Goal: Task Accomplishment & Management: Manage account settings

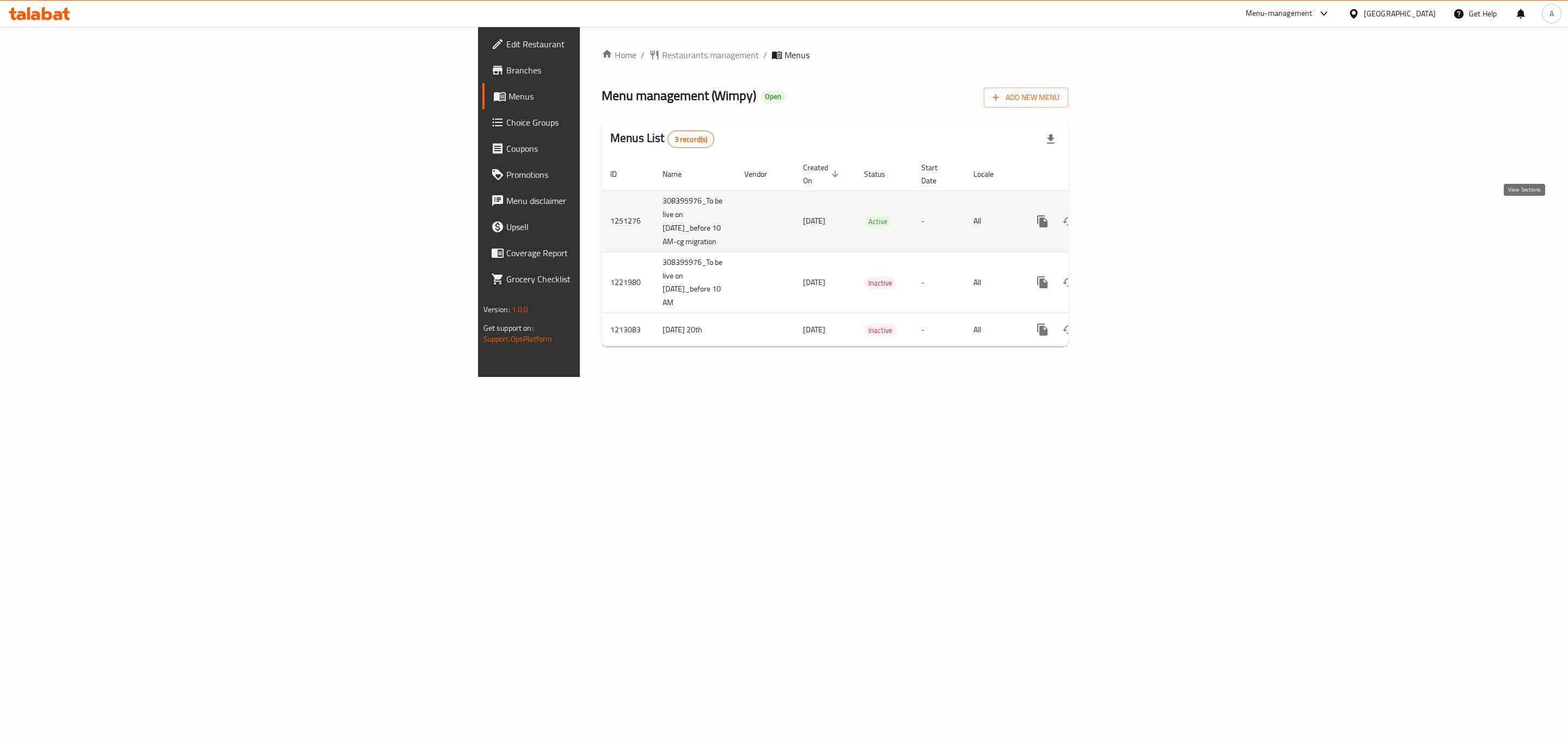
click at [1134, 216] on link "enhanced table" at bounding box center [1121, 222] width 26 height 26
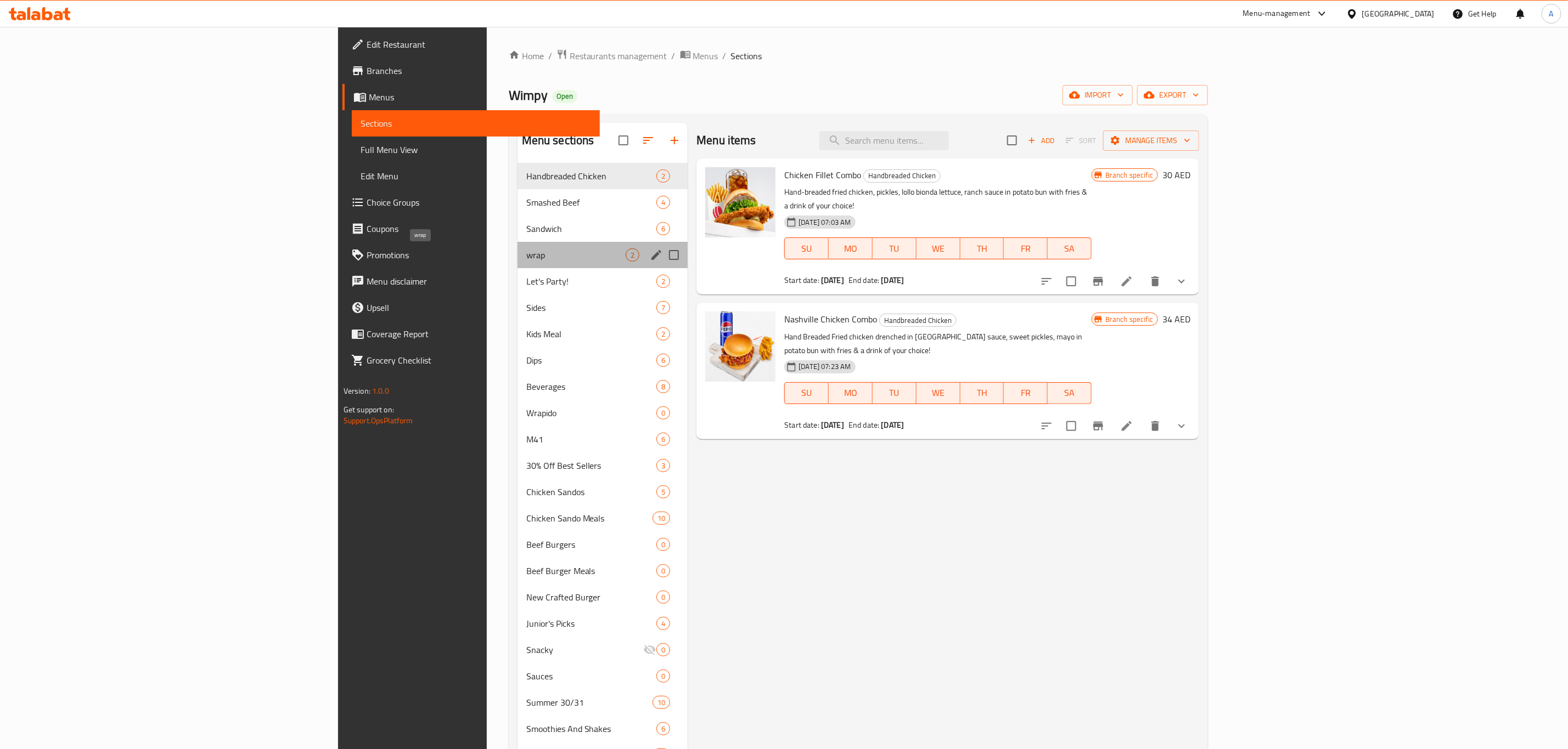
click at [527, 250] on span "wrap" at bounding box center [576, 255] width 99 height 13
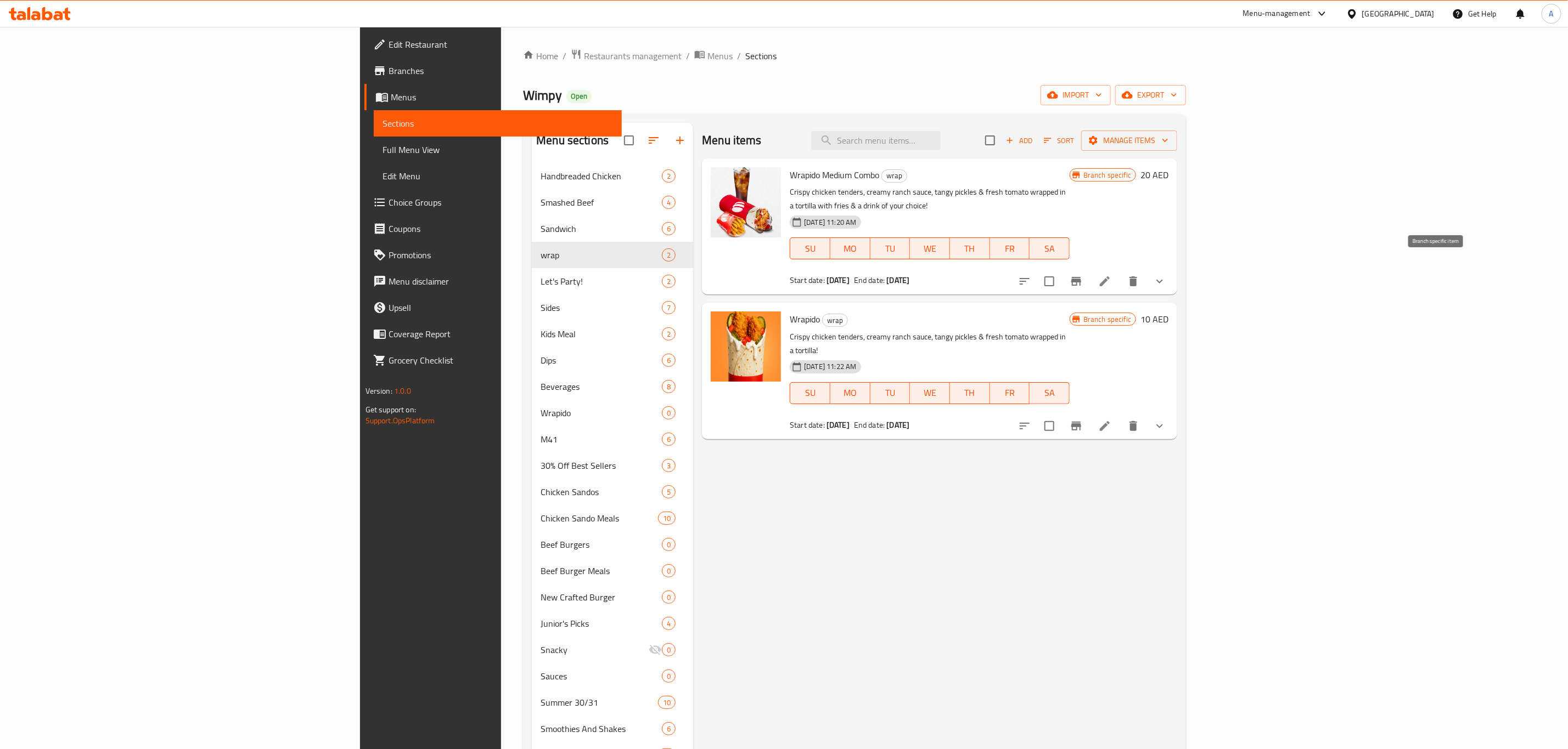
click at [1083, 275] on icon "Branch-specific-item" at bounding box center [1076, 281] width 13 height 13
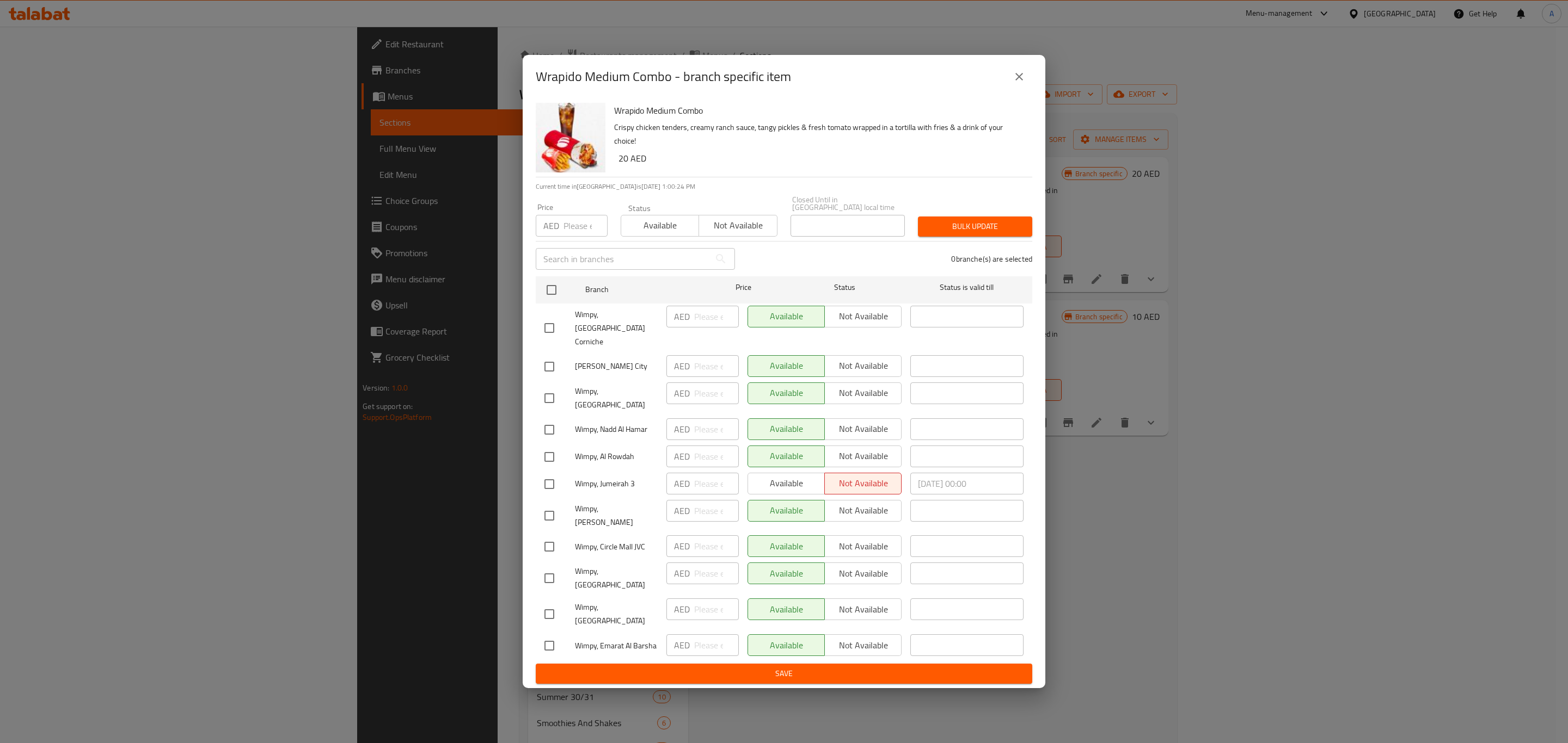
click at [1023, 84] on icon "close" at bounding box center [1019, 76] width 13 height 13
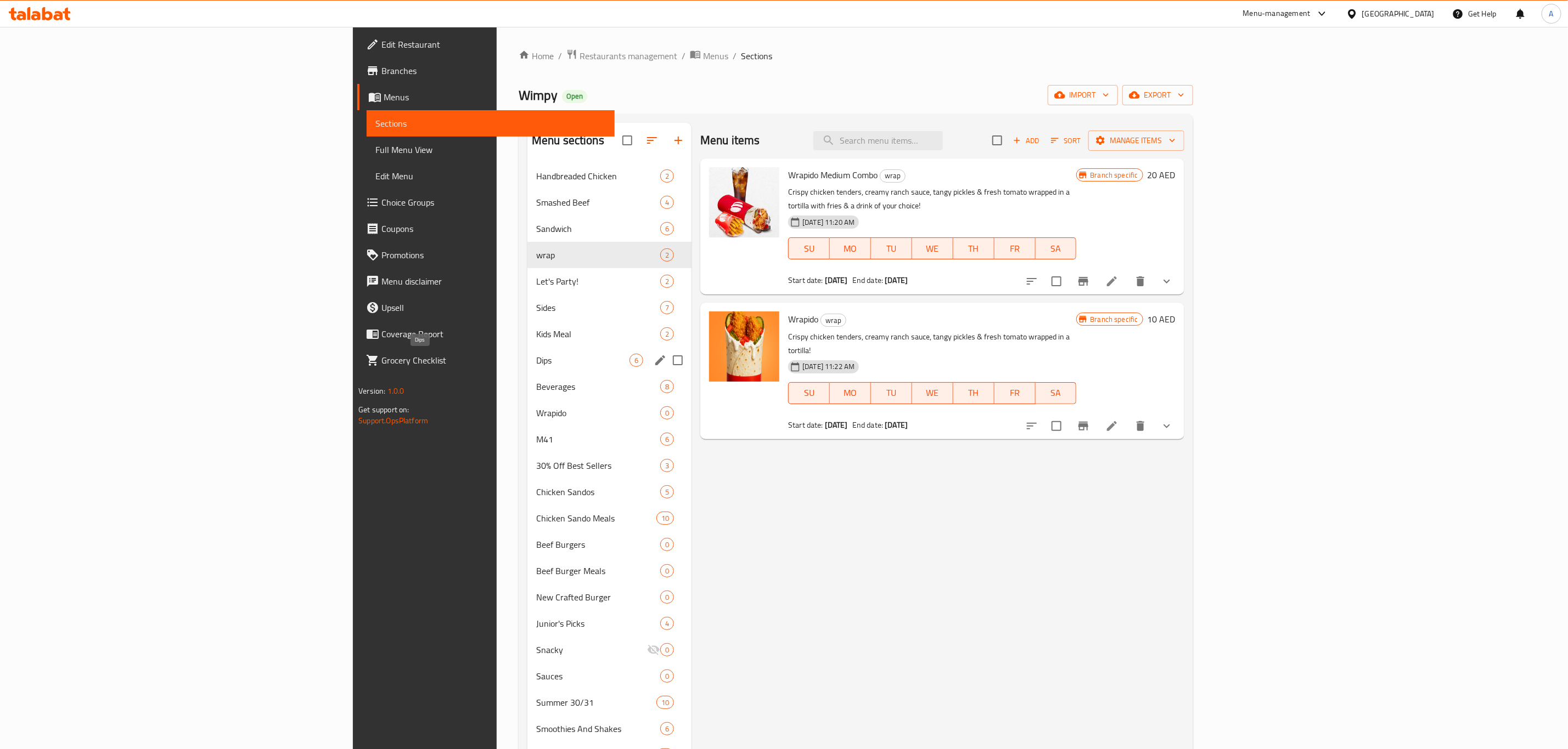
click at [536, 359] on span "Dips" at bounding box center [583, 360] width 93 height 13
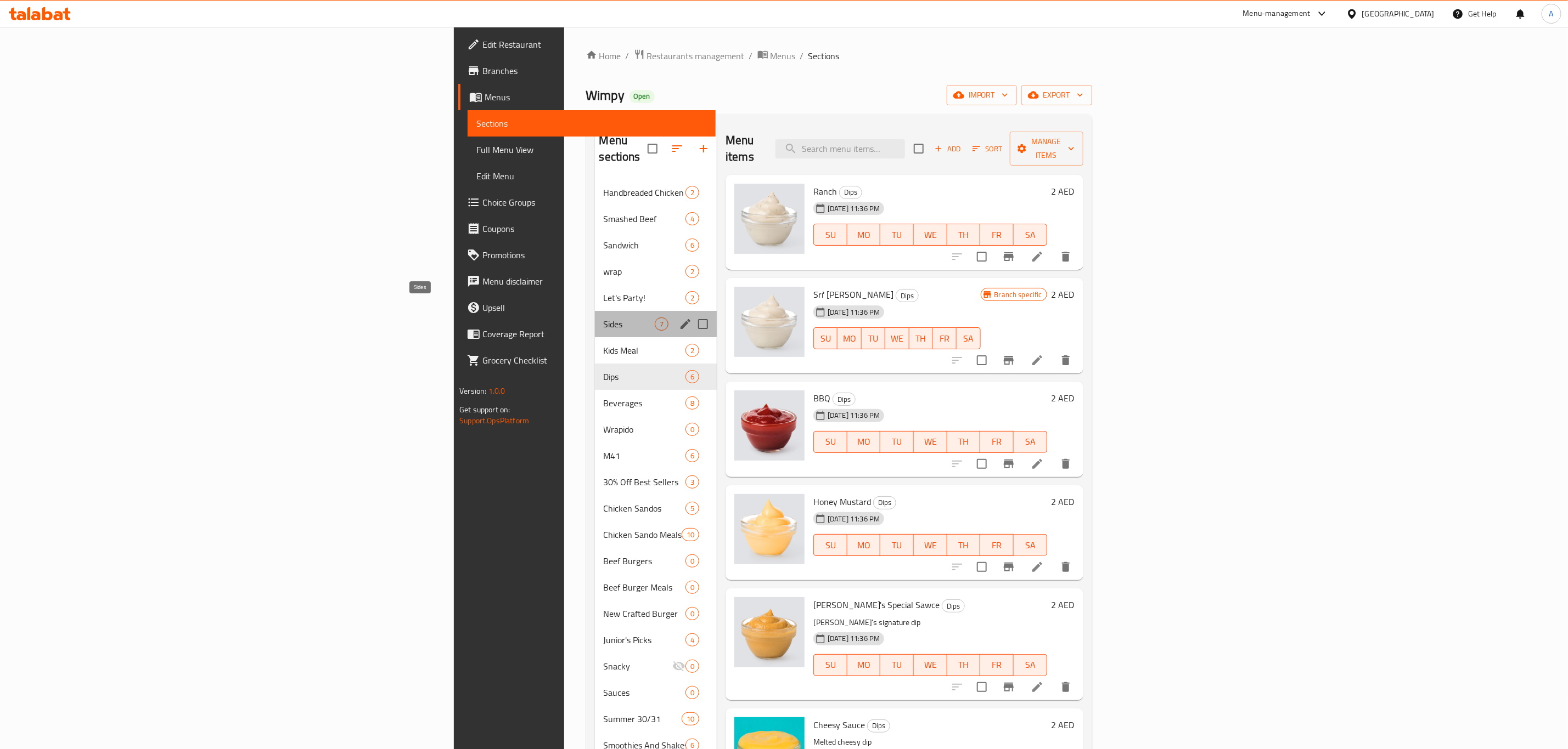
click at [604, 317] on span "Sides" at bounding box center [629, 324] width 51 height 13
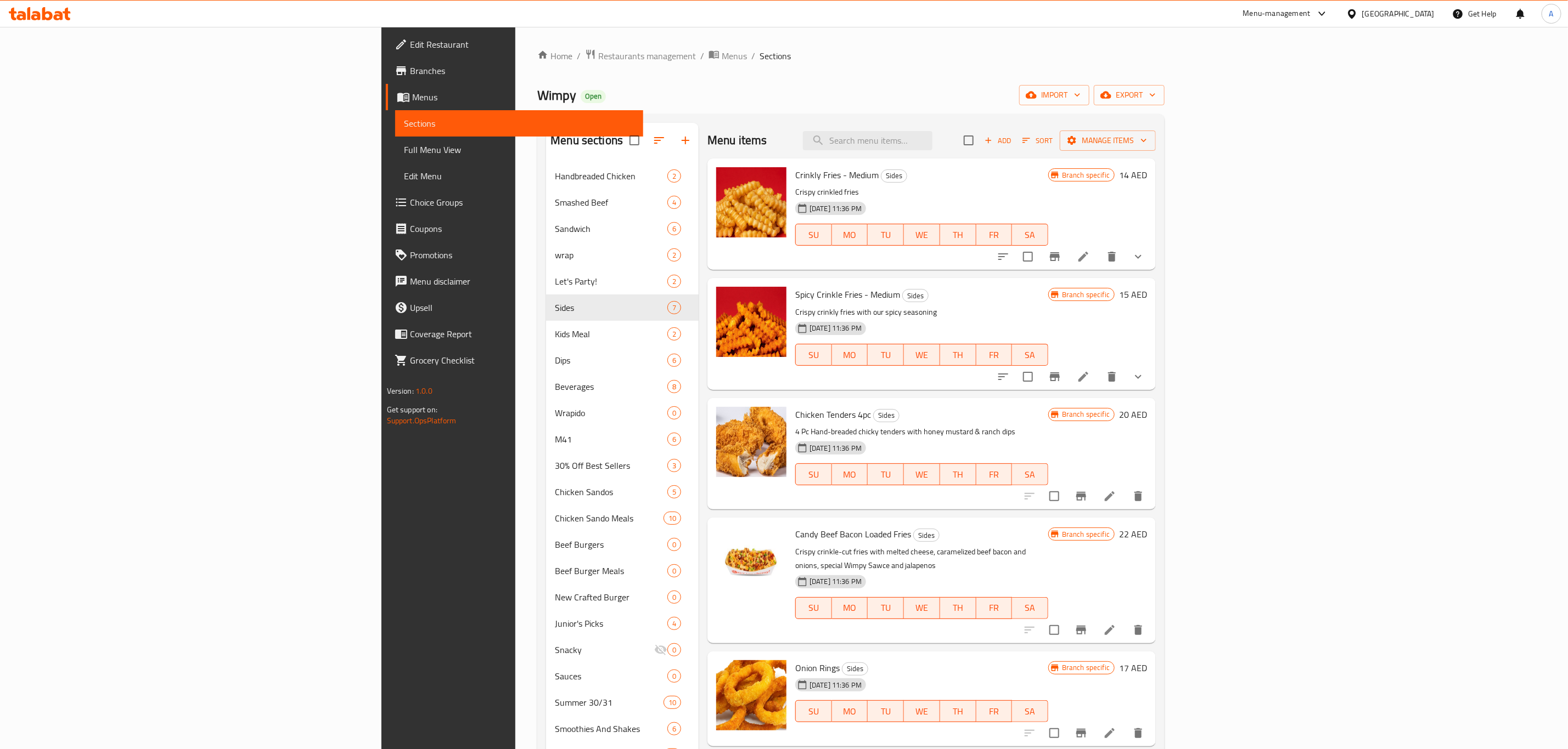
click at [795, 176] on span "Crinkly Fries - Medium" at bounding box center [837, 174] width 84 height 16
click at [795, 178] on span "Crinkly Fries - Medium" at bounding box center [837, 174] width 84 height 16
click at [795, 171] on span "Crinkly Fries - Medium" at bounding box center [837, 174] width 84 height 16
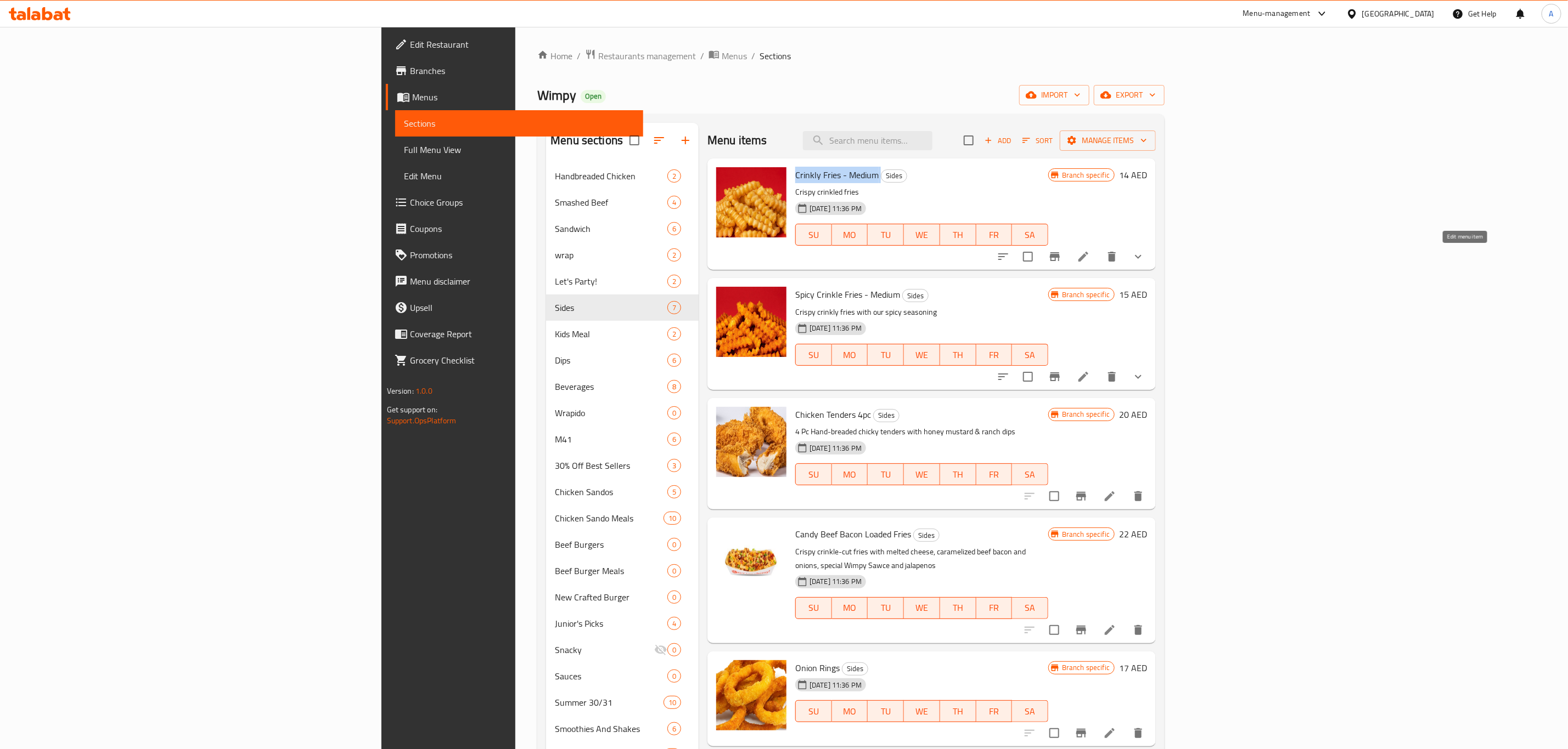
click at [1090, 255] on icon at bounding box center [1083, 257] width 13 height 13
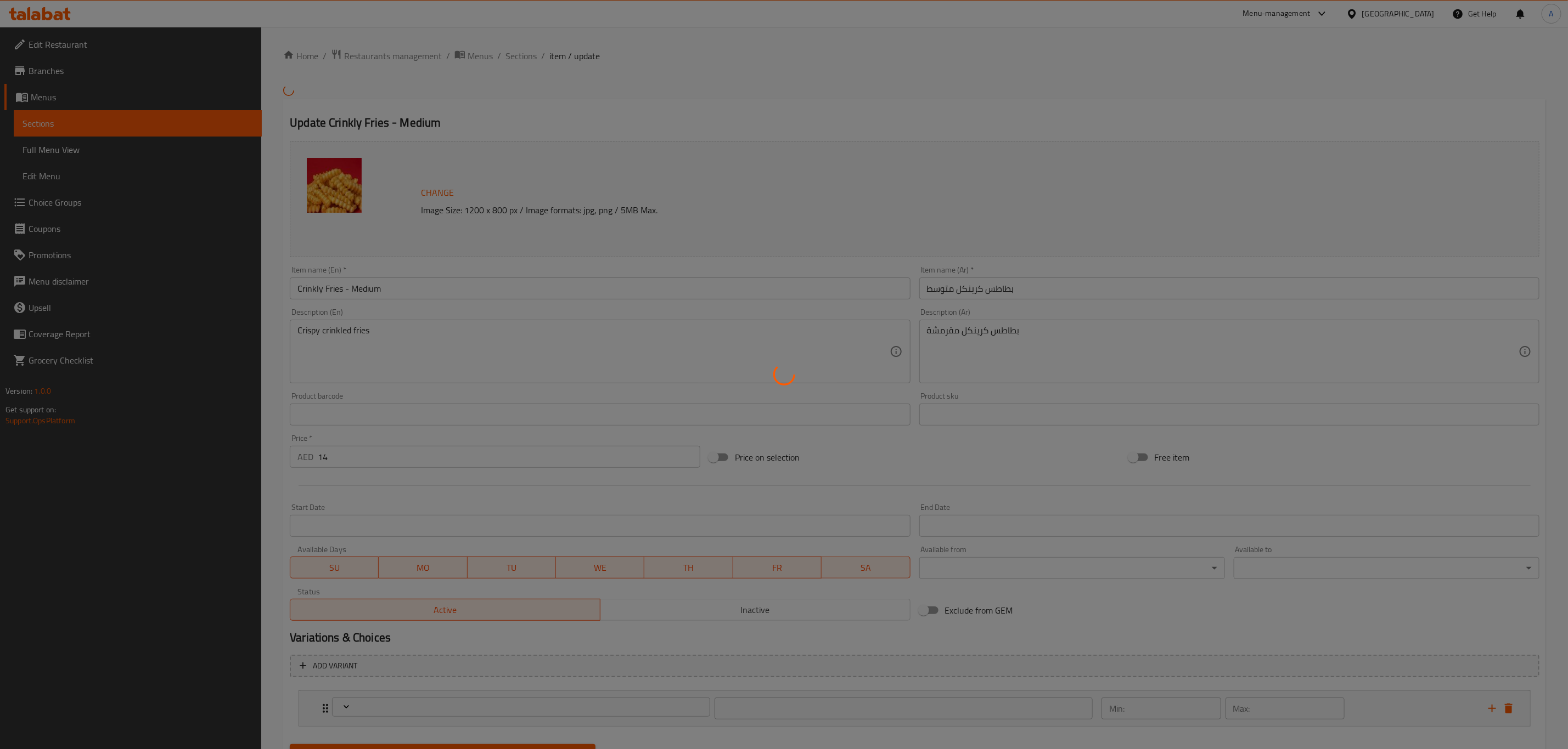
type input "ترقية الحجم:"
type input "0"
type input "1"
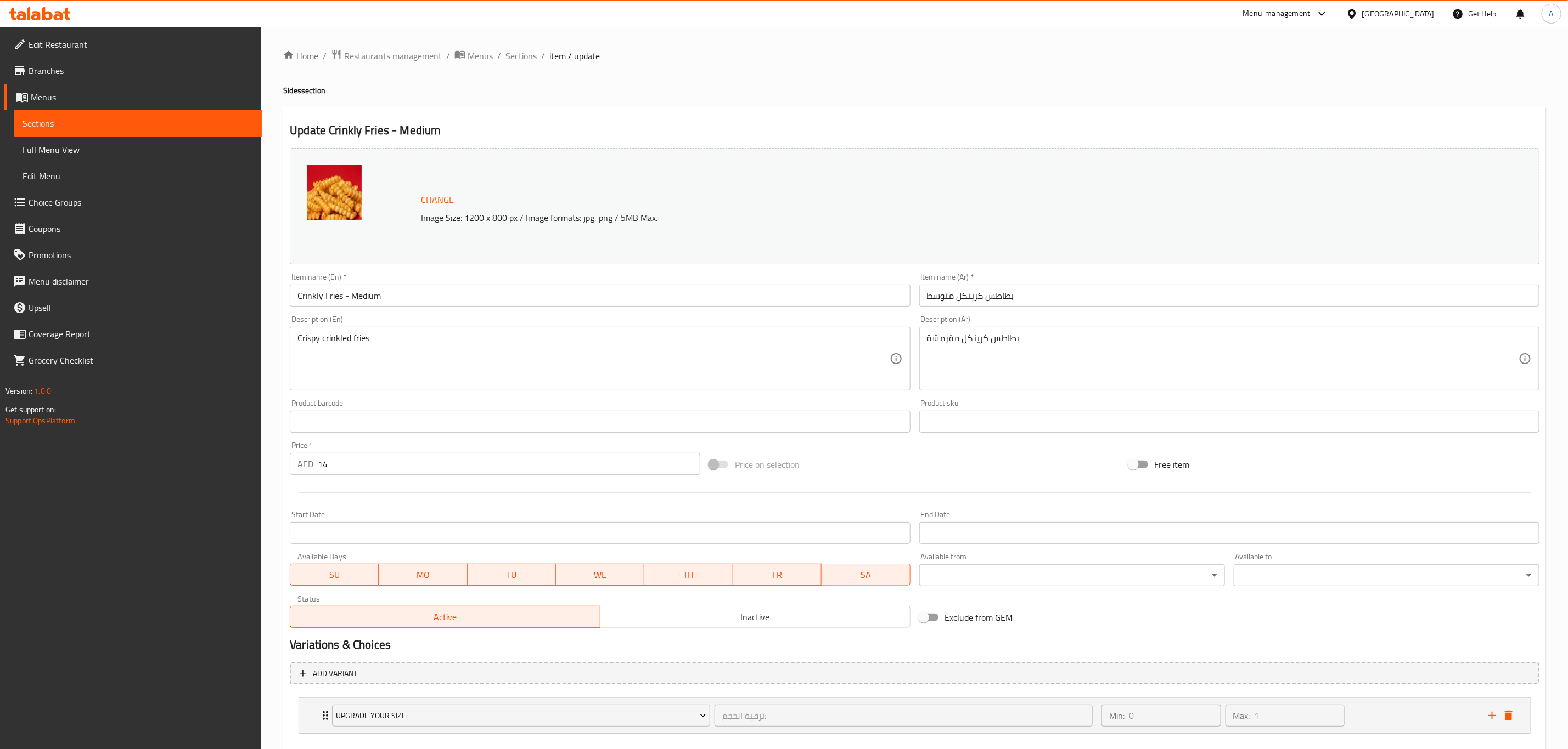
click at [441, 295] on input "Crinkly Fries - Medium" at bounding box center [599, 296] width 620 height 22
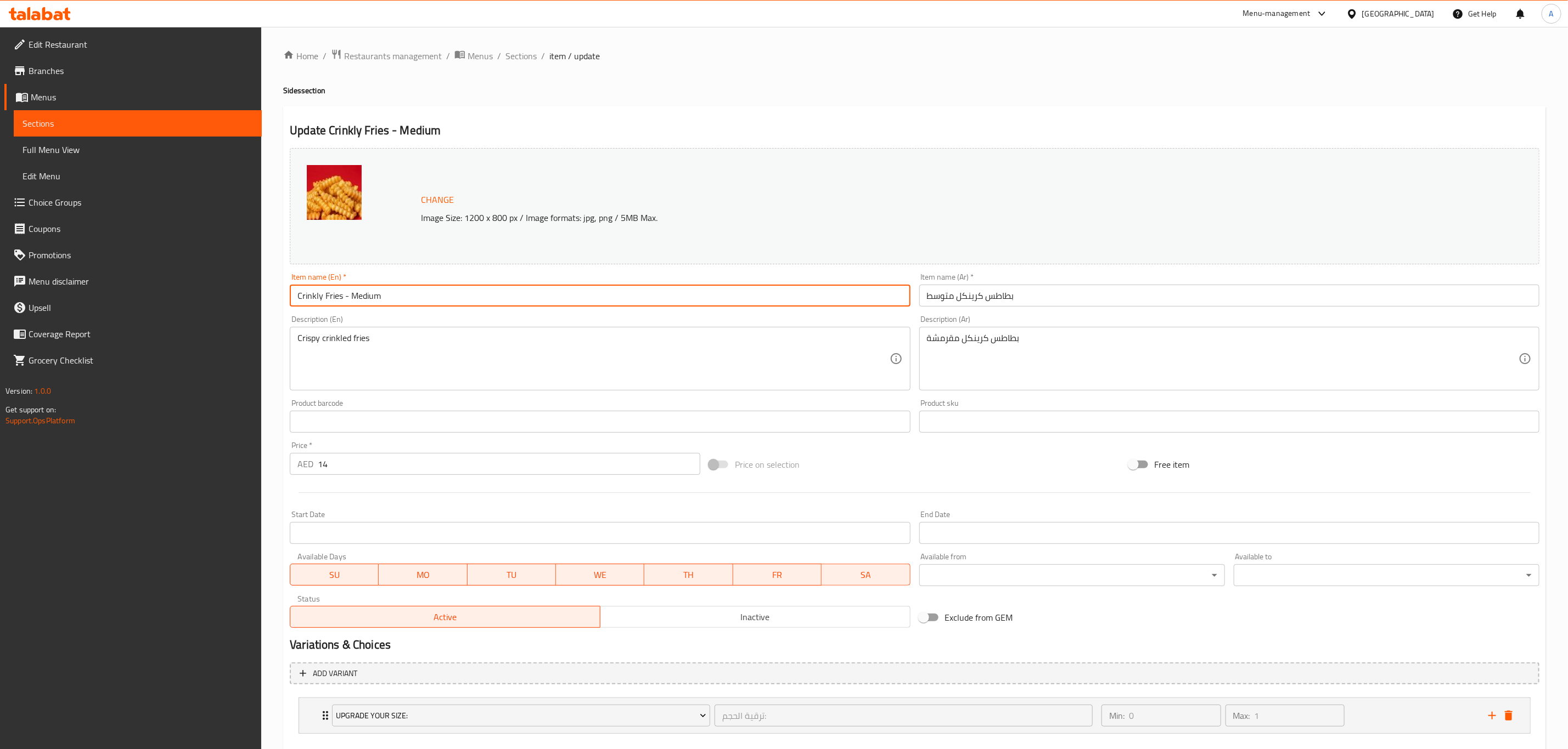
click at [441, 295] on input "Crinkly Fries - Medium" at bounding box center [599, 296] width 620 height 22
paste input "text"
type input "Crinkly Fries"
click at [644, 81] on div "Home / Restaurants management / Menus / Sections / item / update Sides section …" at bounding box center [914, 418] width 1263 height 739
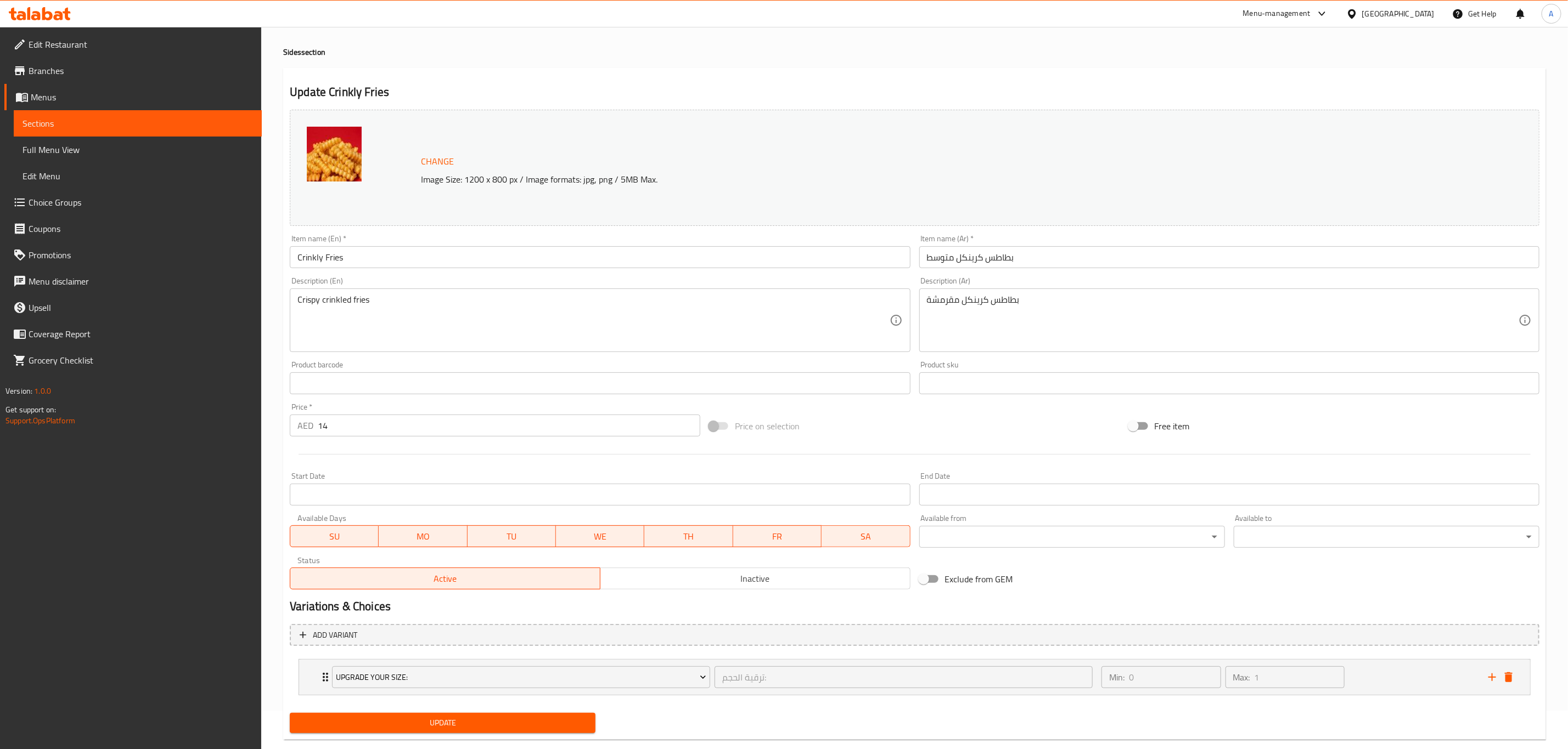
scroll to position [60, 0]
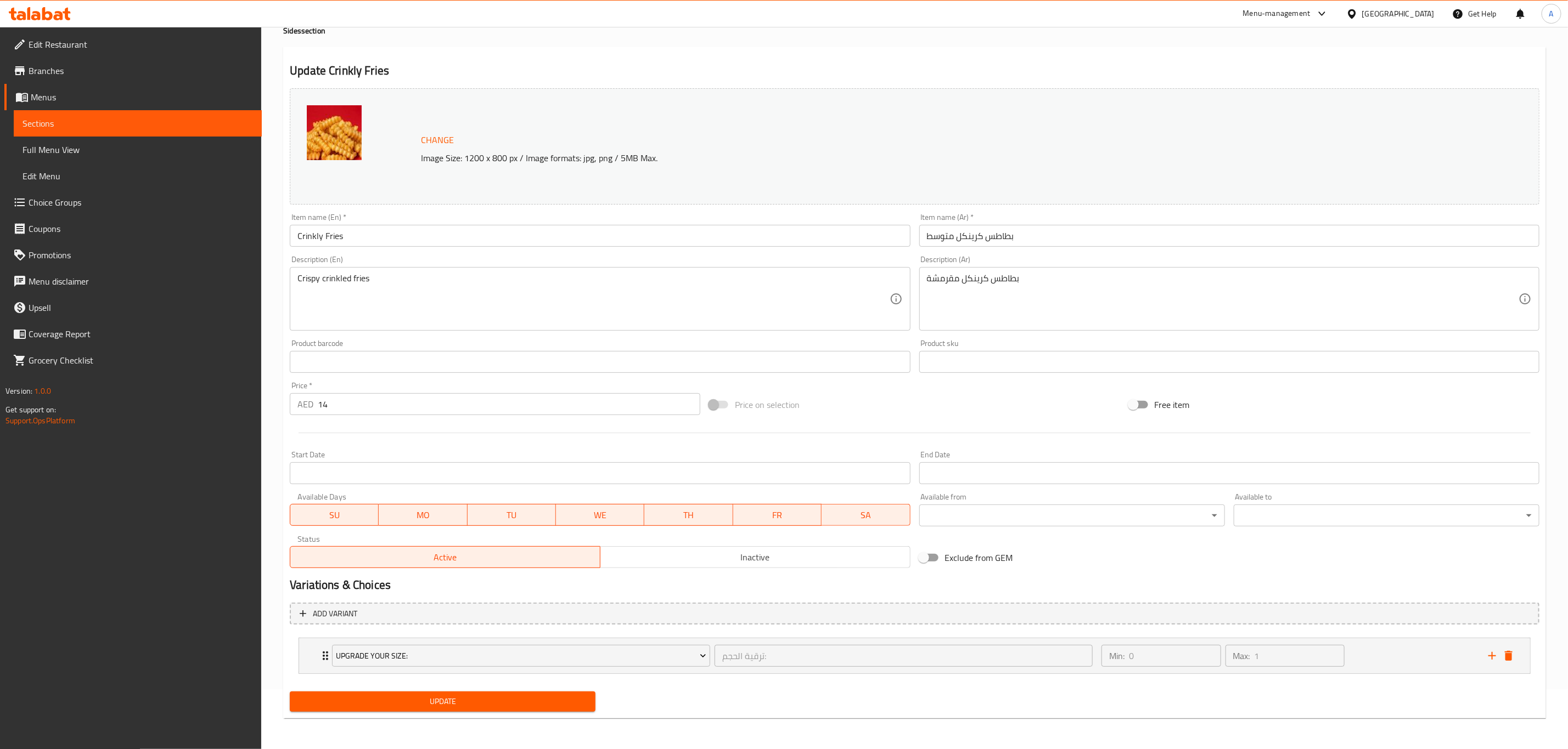
click at [418, 706] on span "Update" at bounding box center [442, 701] width 288 height 14
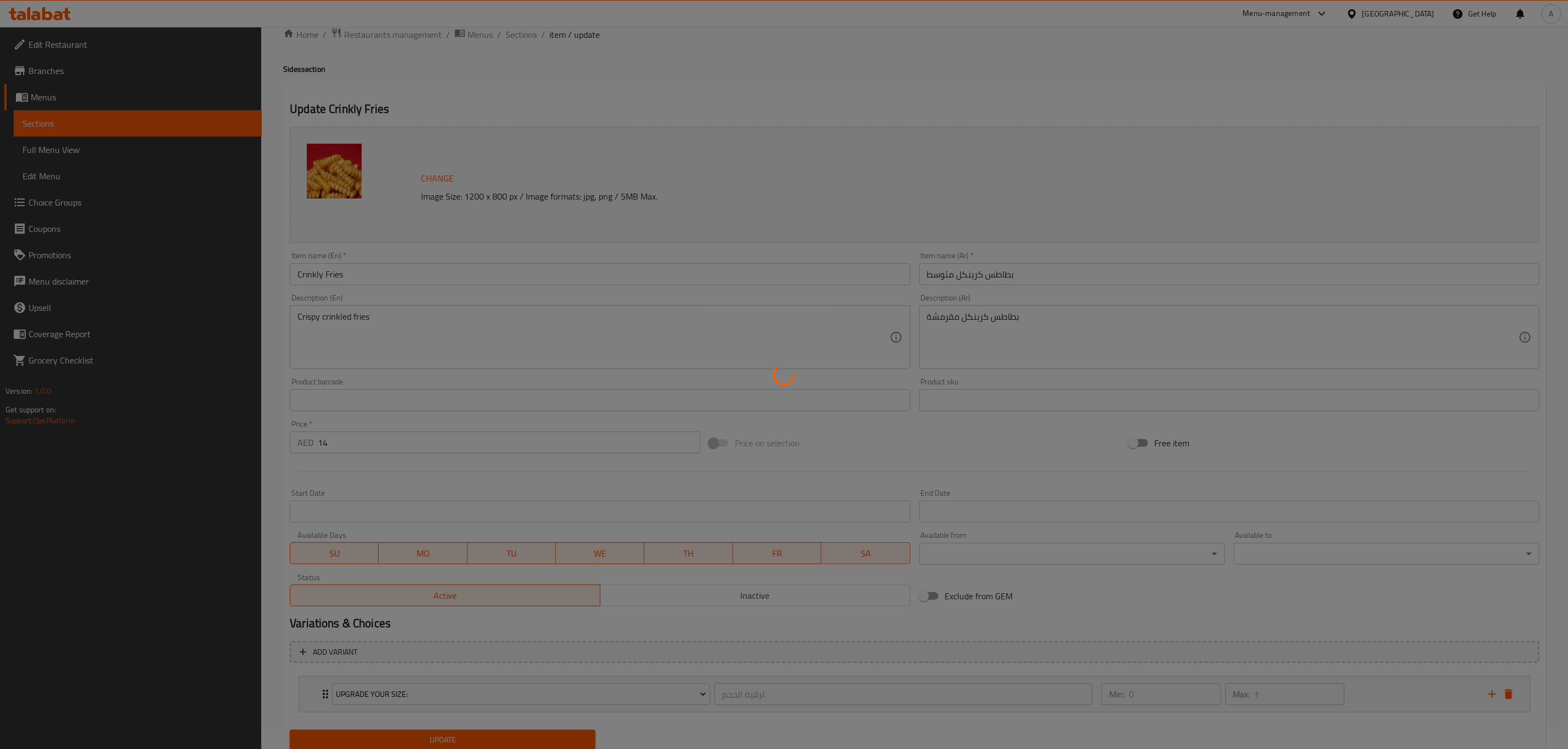
scroll to position [0, 0]
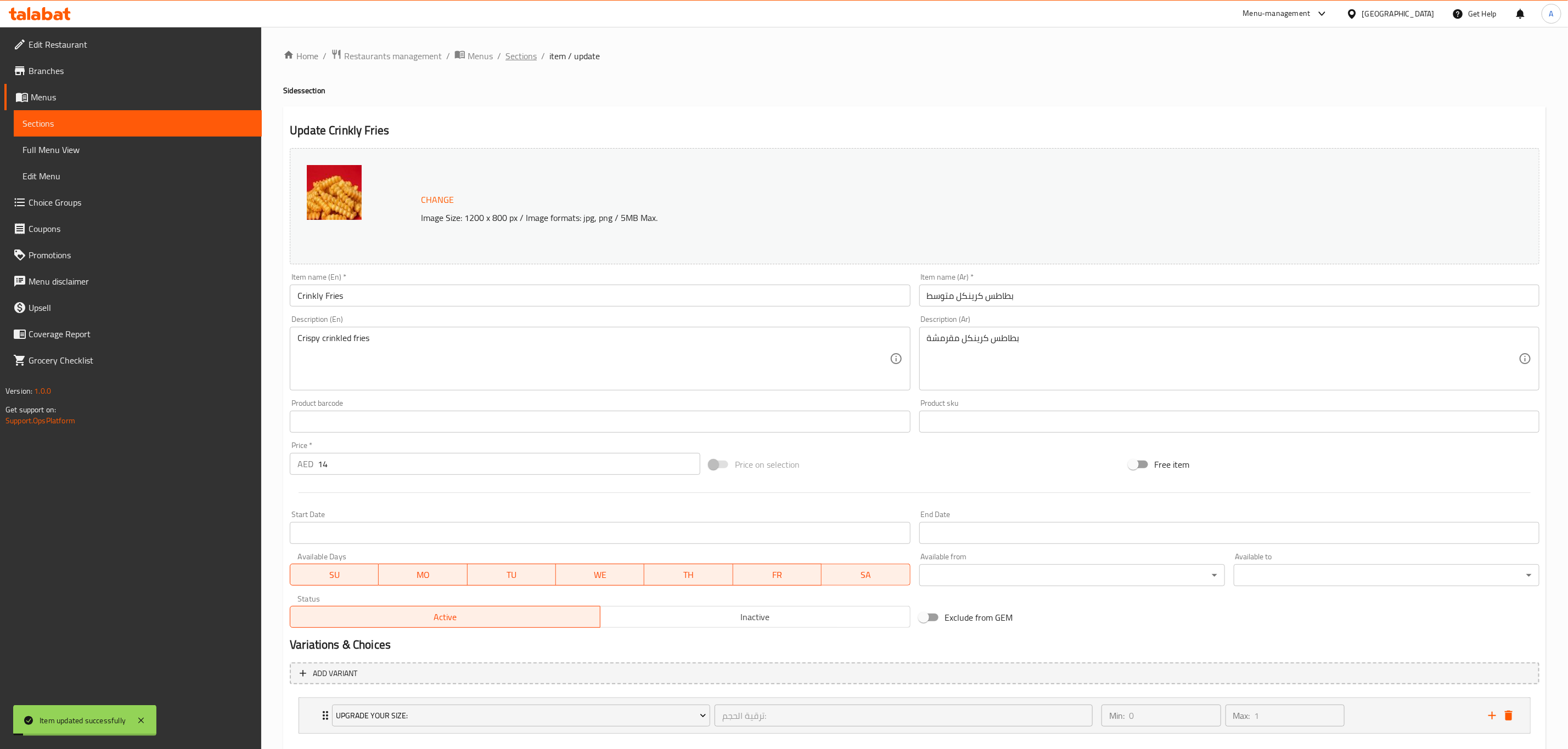
click at [514, 57] on span "Sections" at bounding box center [521, 56] width 31 height 13
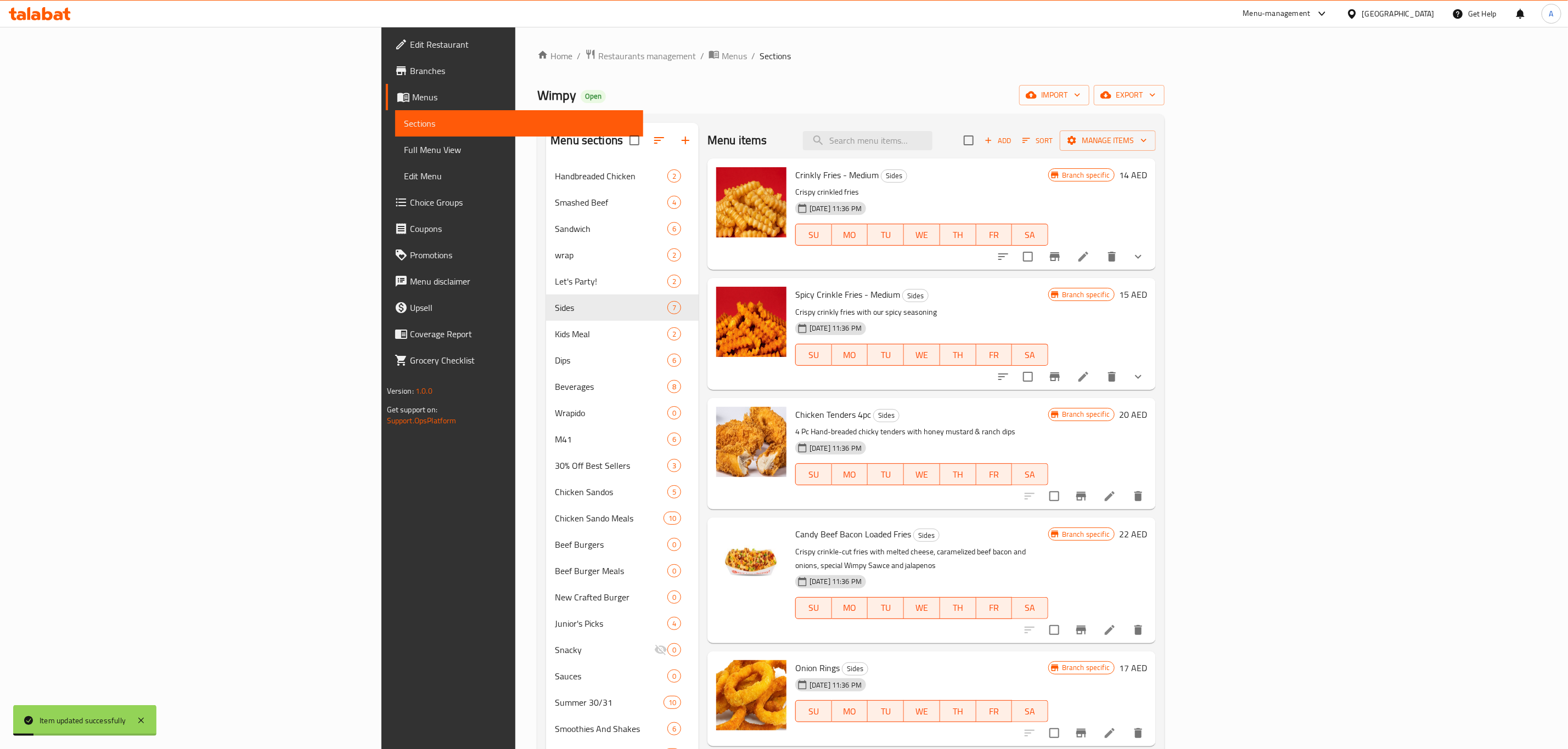
scroll to position [82, 0]
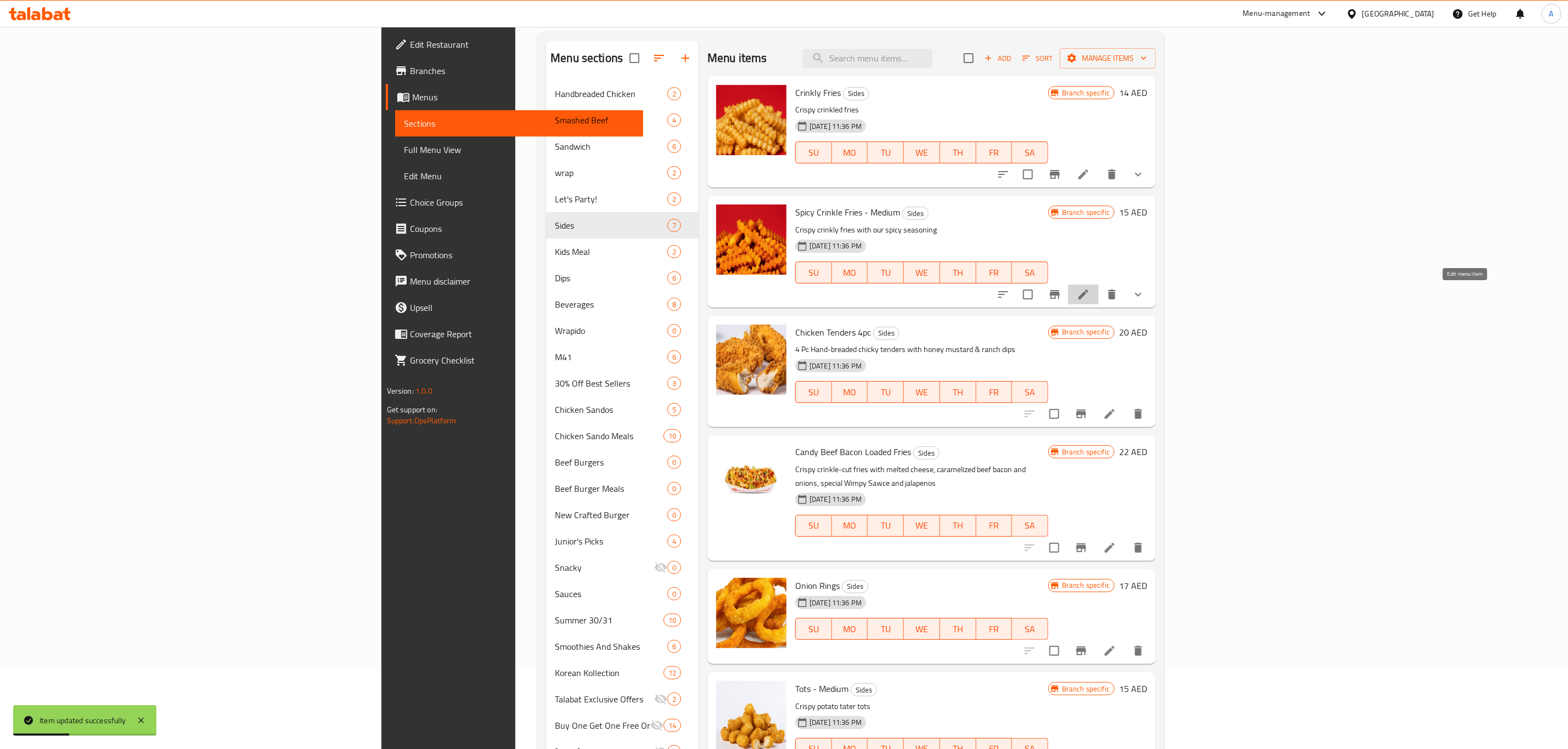
click at [1090, 293] on icon at bounding box center [1083, 295] width 13 height 13
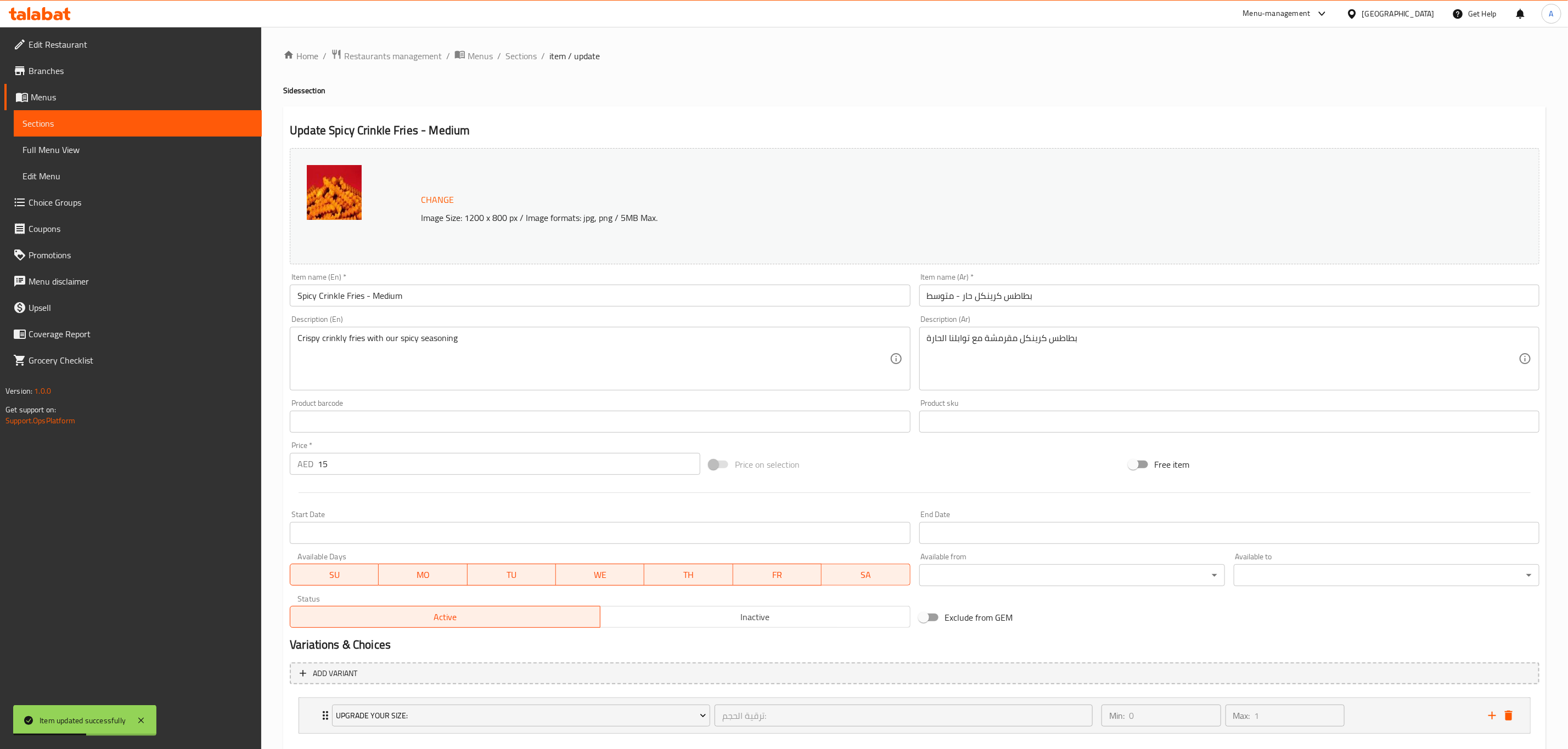
click at [451, 291] on input "Spicy Crinkle Fries - Medium" at bounding box center [599, 296] width 620 height 22
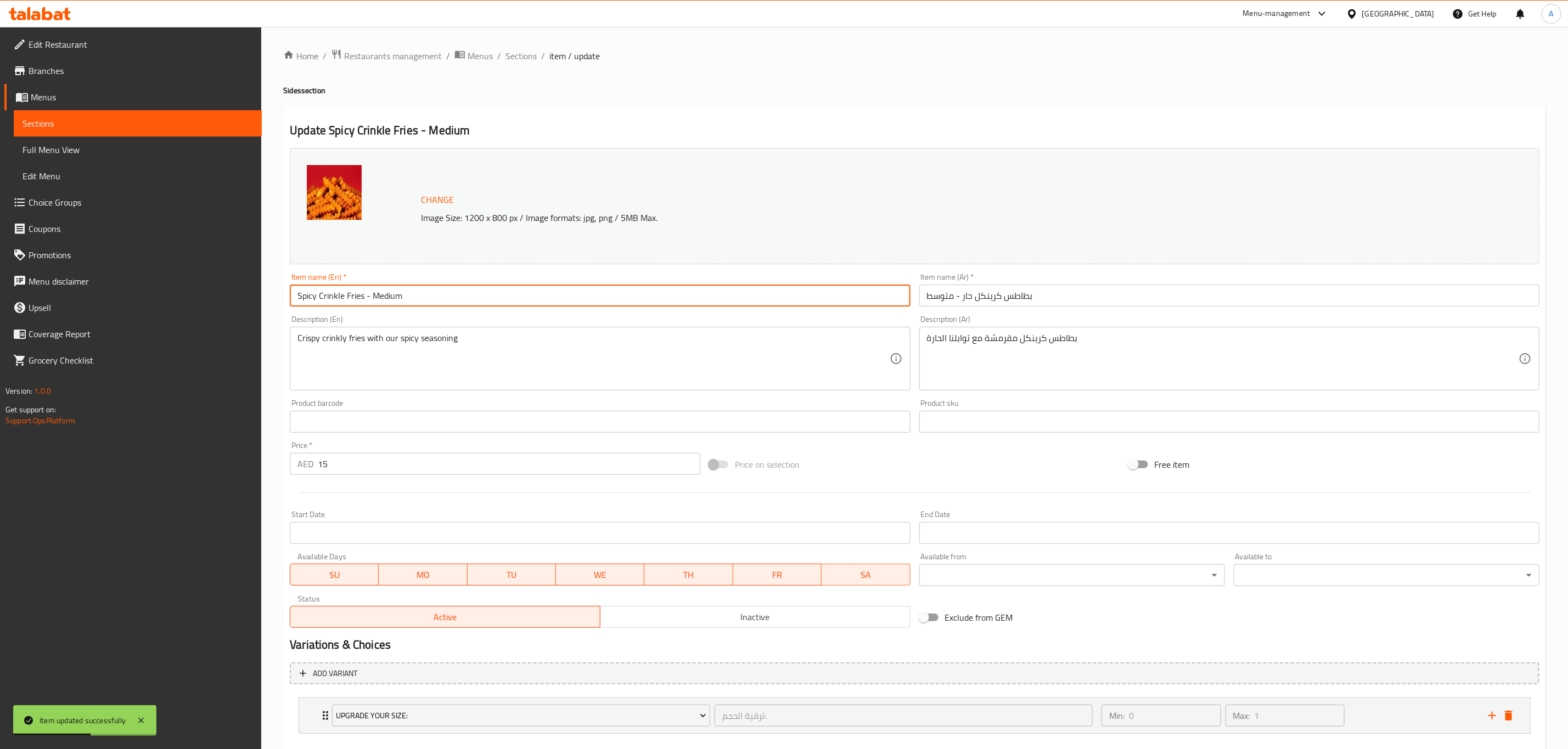
click at [451, 291] on input "Spicy Crinkle Fries - Medium" at bounding box center [599, 296] width 620 height 22
paste input "s"
type input "Spicy Crinkles"
click at [638, 127] on h2 "Update Spicy Crinkles" at bounding box center [914, 130] width 1250 height 16
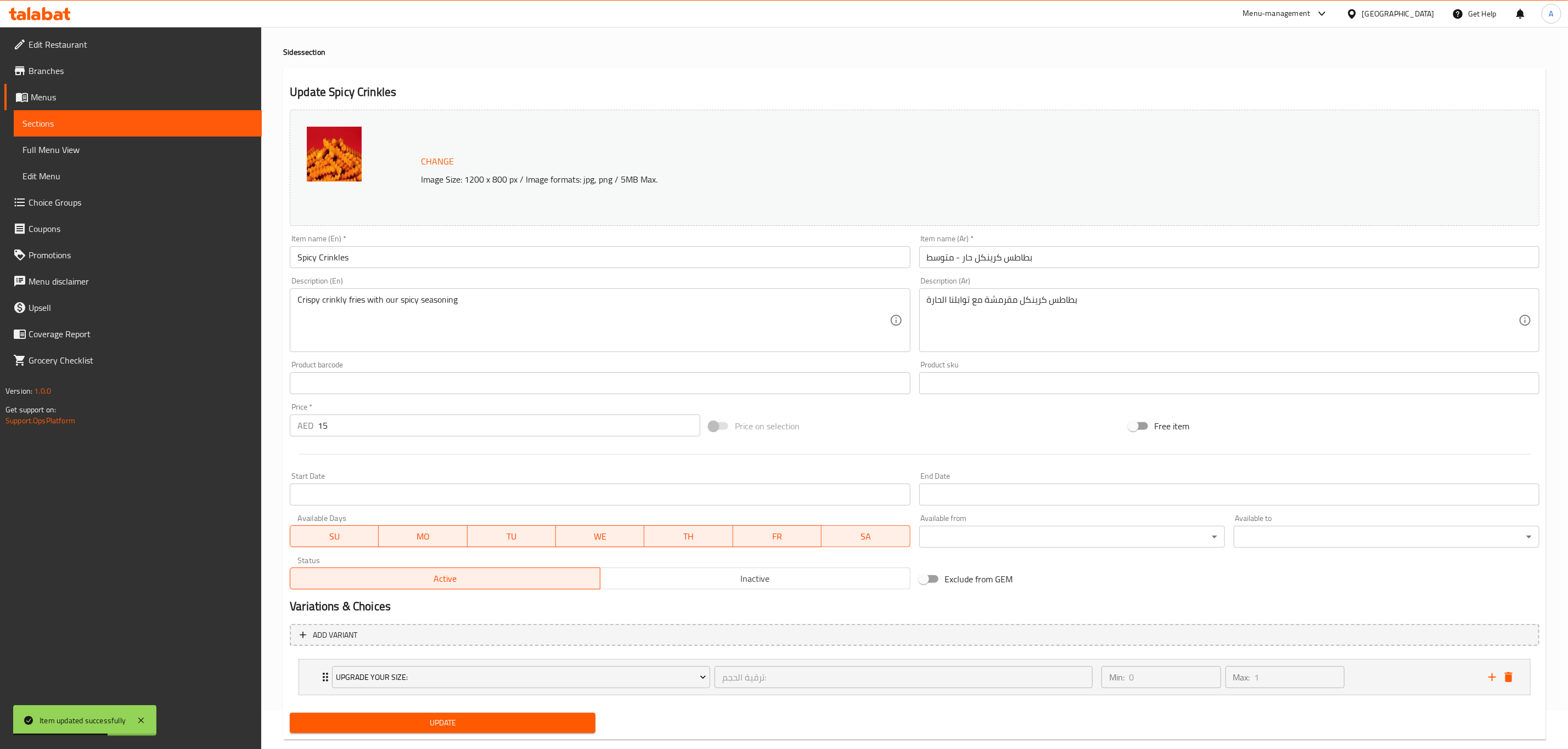
scroll to position [60, 0]
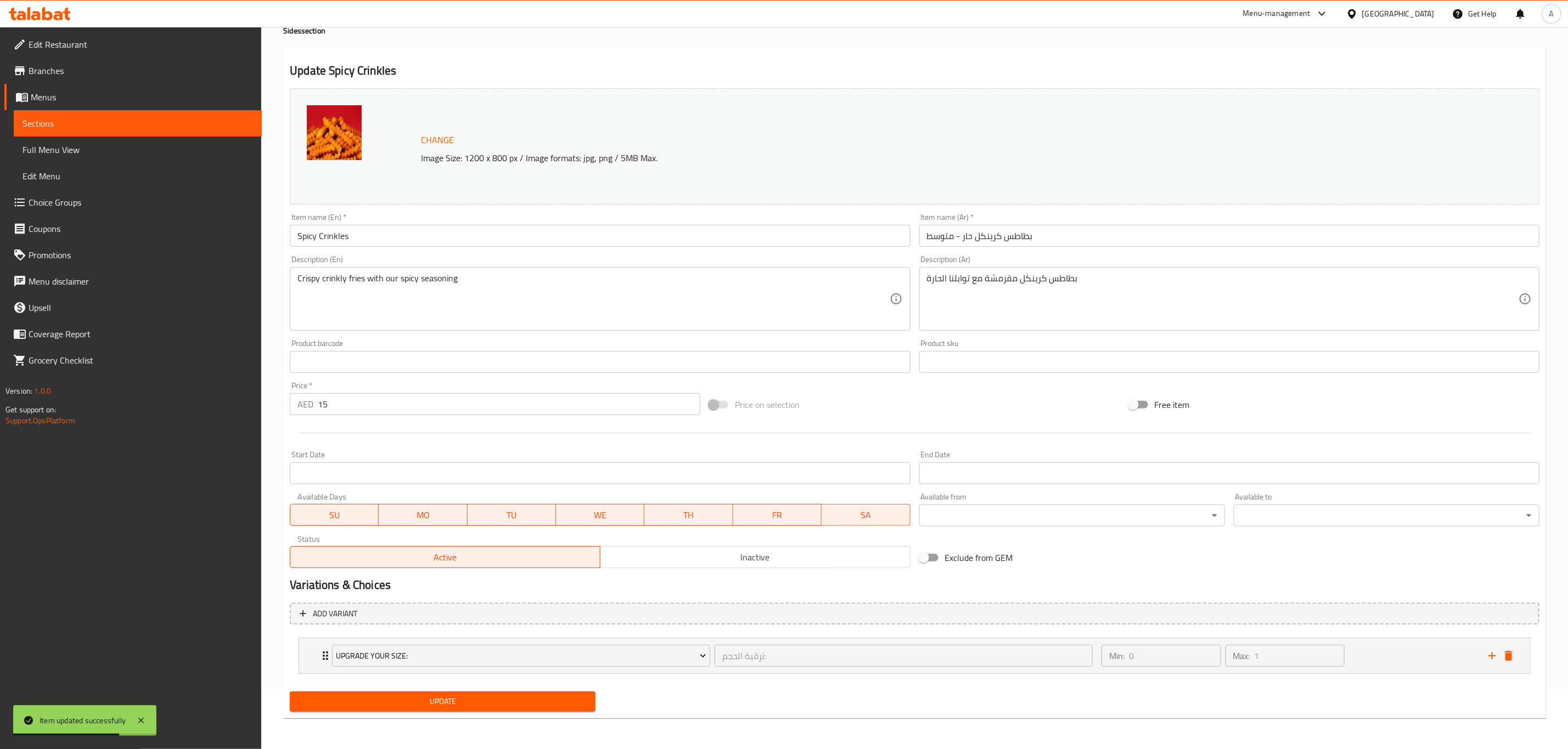
click at [400, 694] on button "Update" at bounding box center [442, 701] width 306 height 20
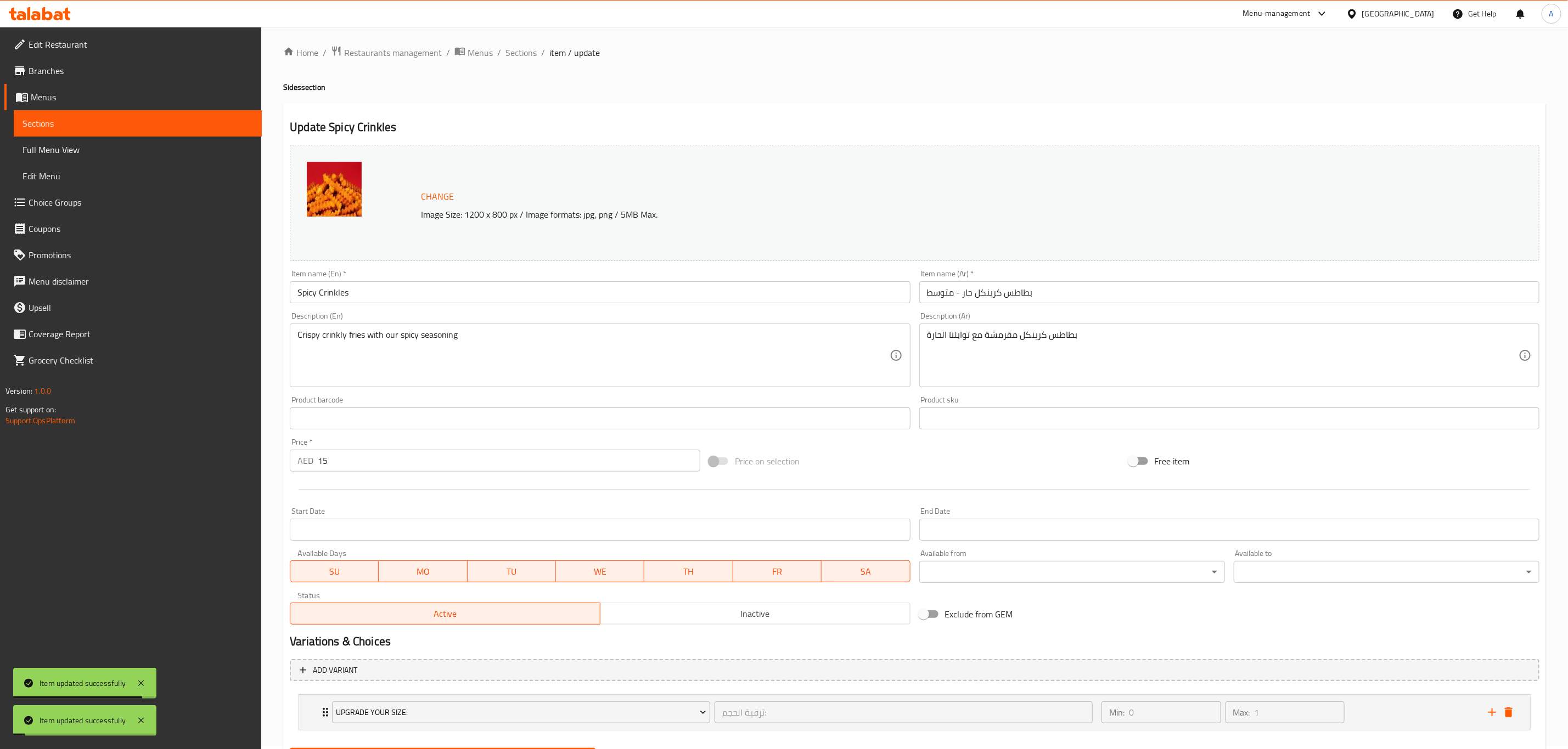
scroll to position [0, 0]
click at [515, 56] on span "Sections" at bounding box center [521, 56] width 31 height 13
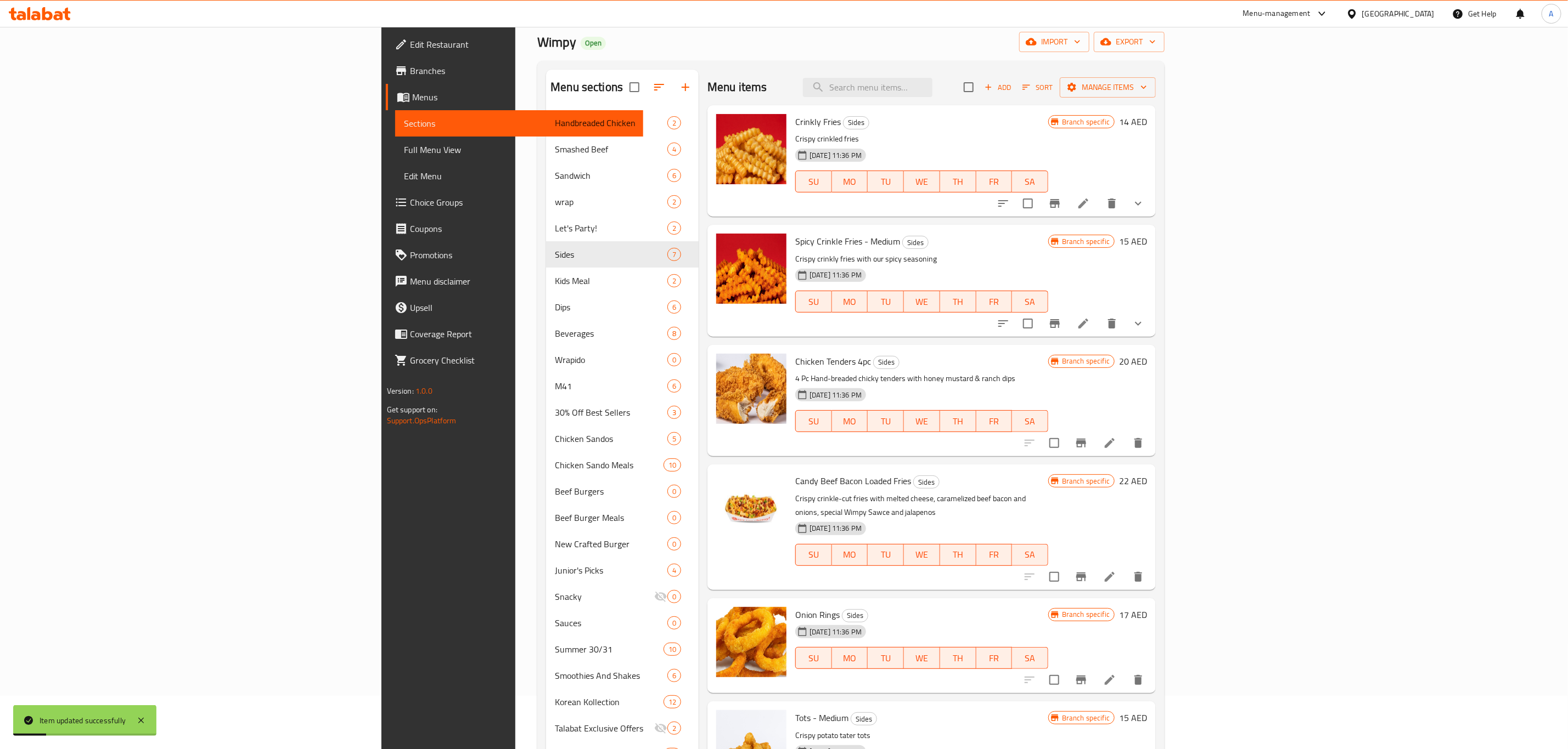
scroll to position [82, 0]
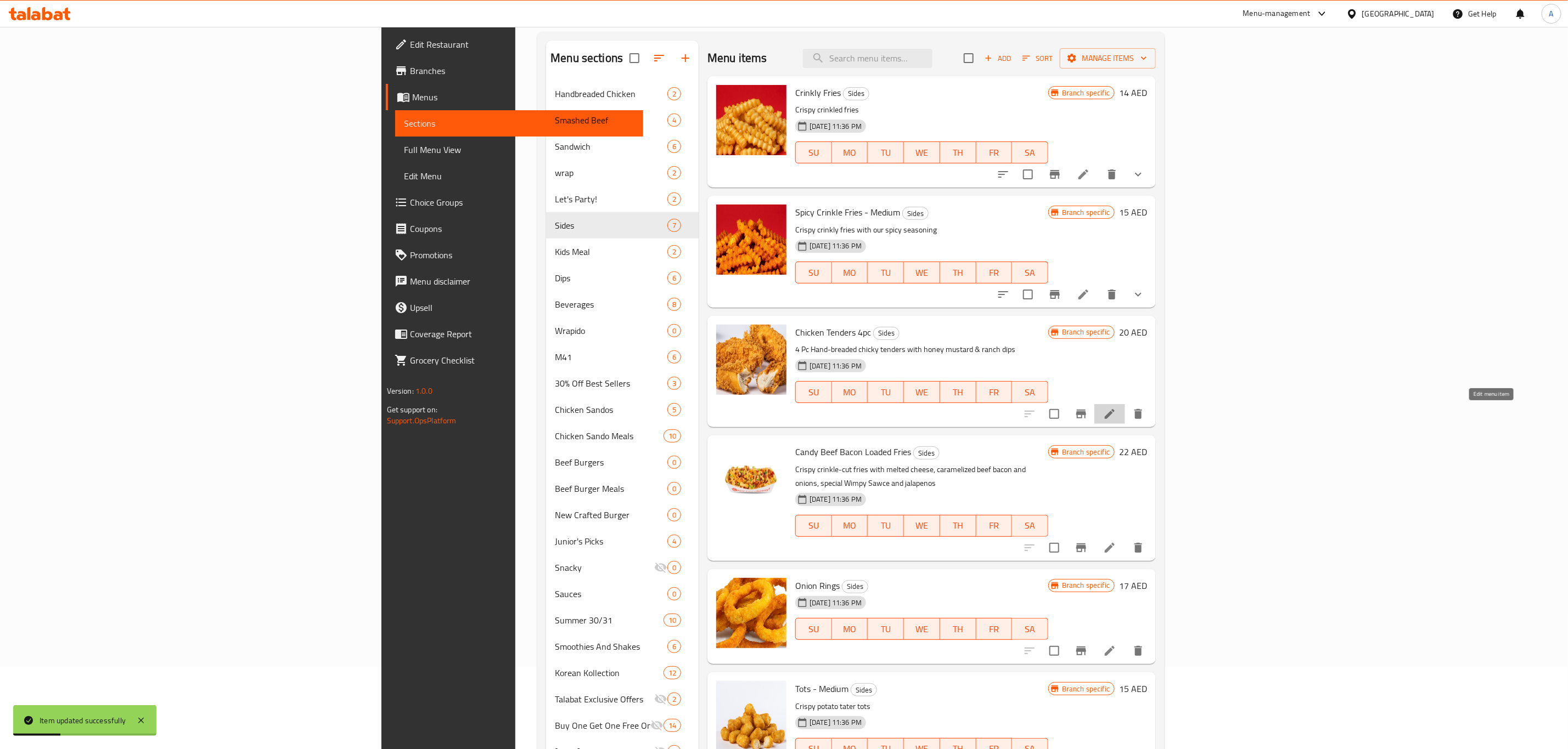
click at [1116, 415] on icon at bounding box center [1109, 414] width 13 height 13
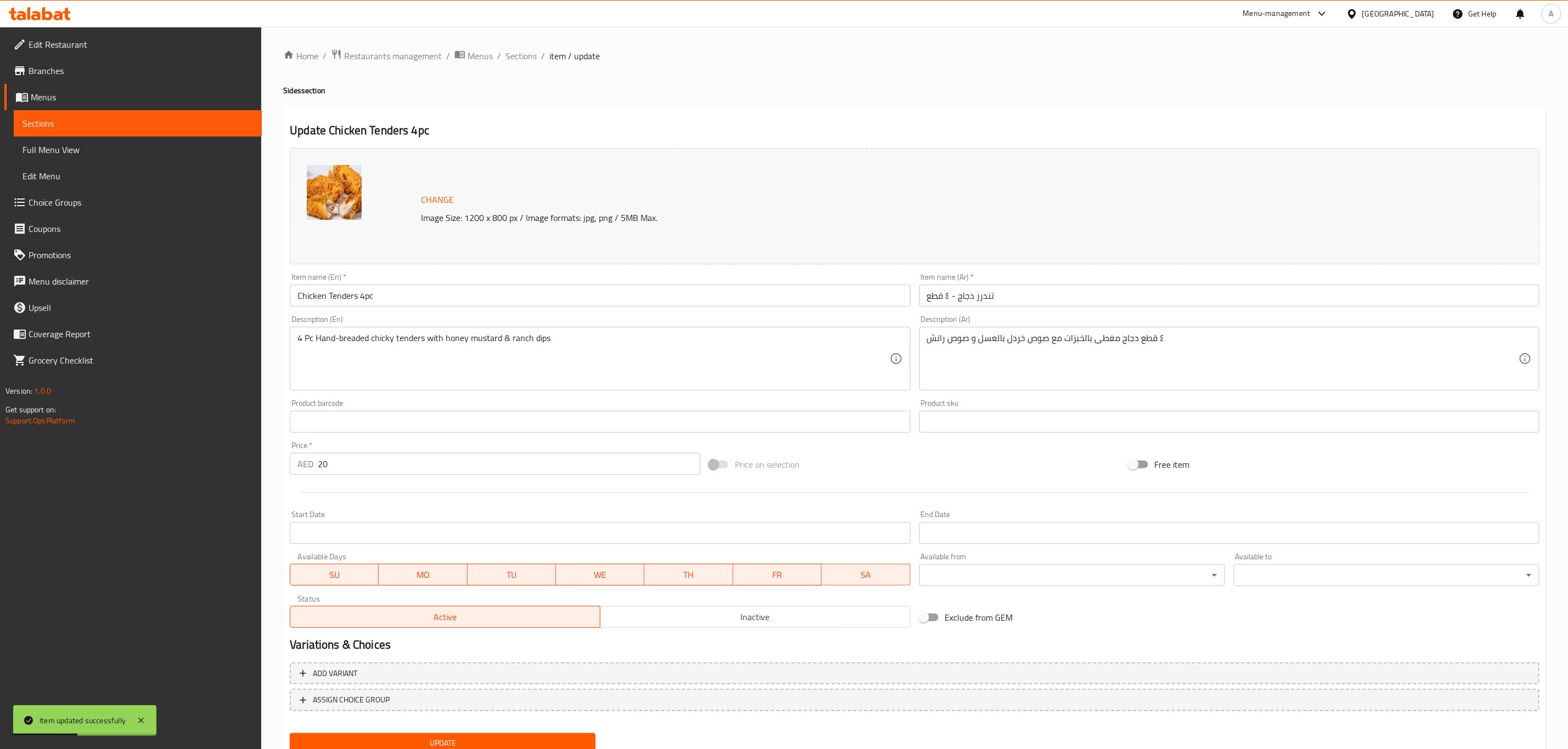
click at [470, 293] on input "Chicken Tenders 4pc" at bounding box center [599, 296] width 620 height 22
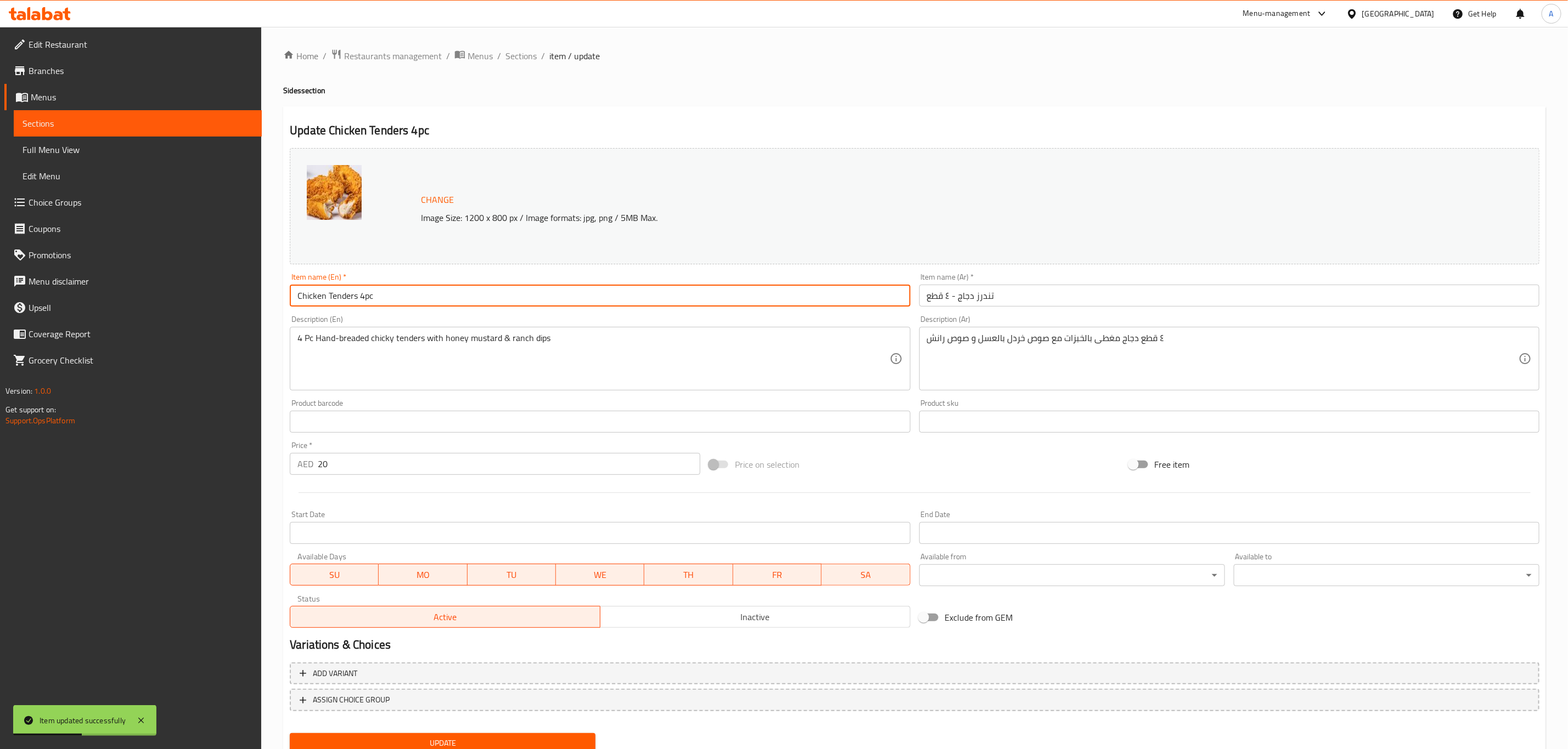
click at [470, 293] on input "Chicken Tenders 4pc" at bounding box center [599, 296] width 620 height 22
paste input "y Tenders"
type input "Chicky Tenders"
click at [711, 114] on div "Update Chicky Tenders Change Image Size: 1200 x 800 px / Image formats: jpg, pn…" at bounding box center [914, 434] width 1263 height 654
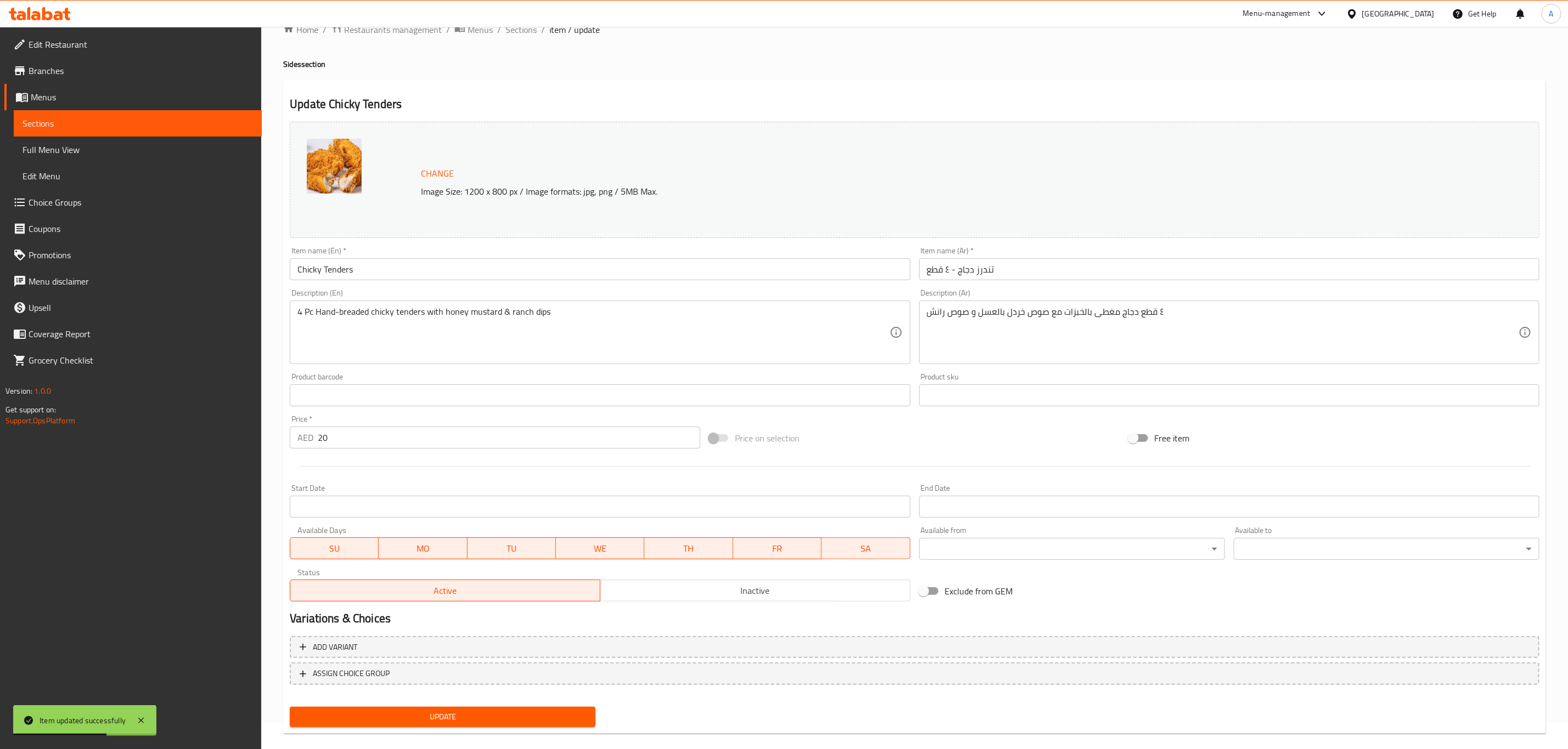
scroll to position [40, 0]
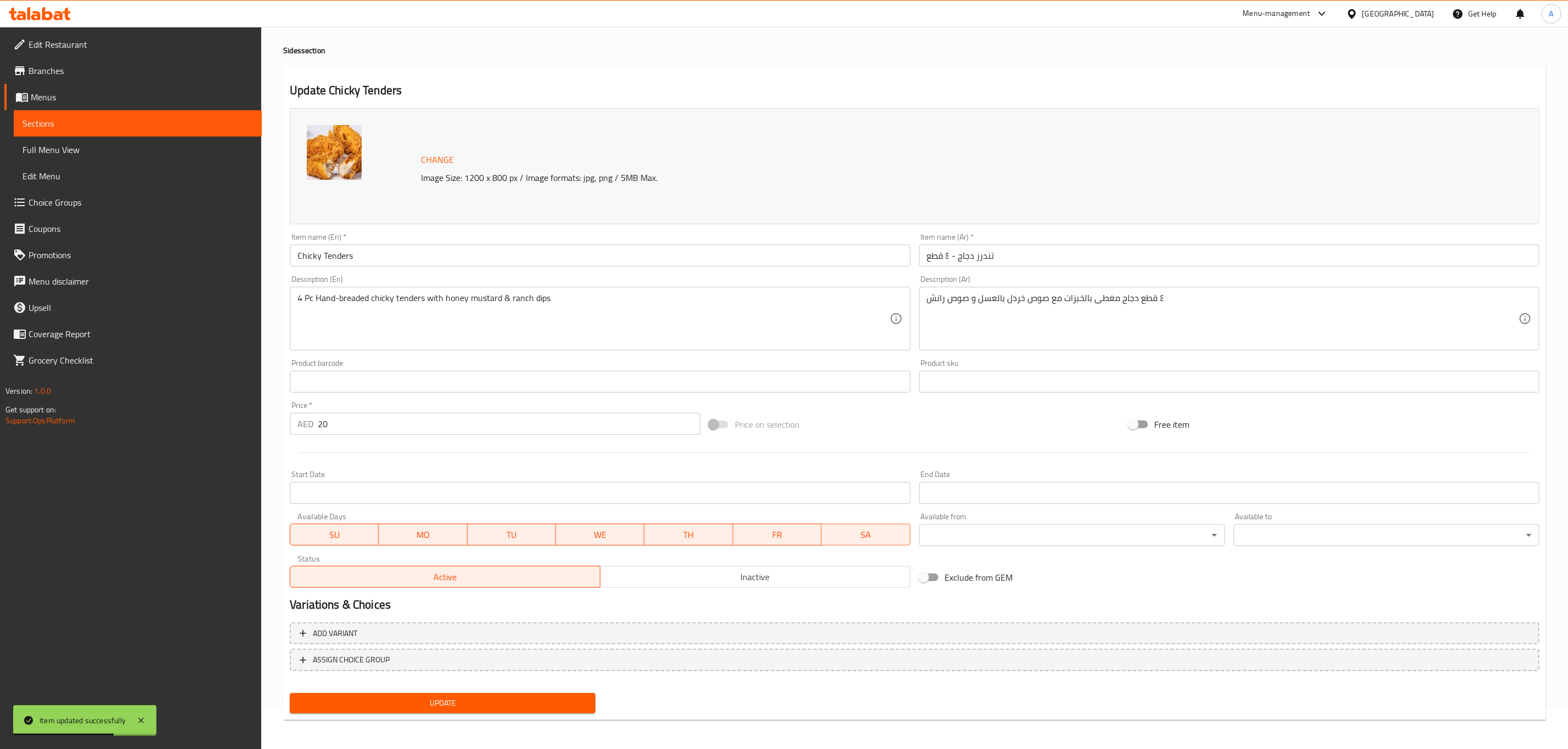
click at [415, 711] on button "Update" at bounding box center [442, 703] width 306 height 20
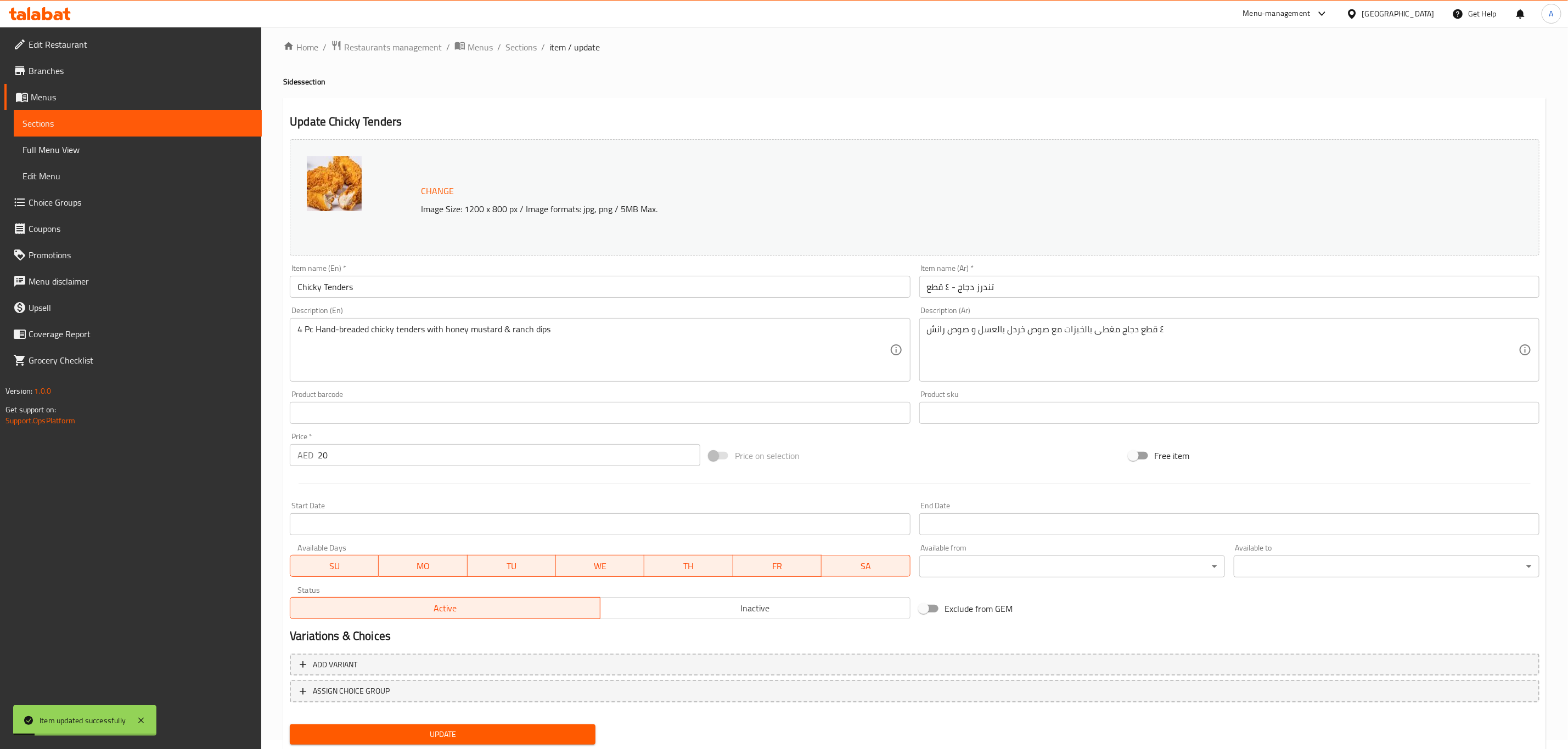
scroll to position [0, 0]
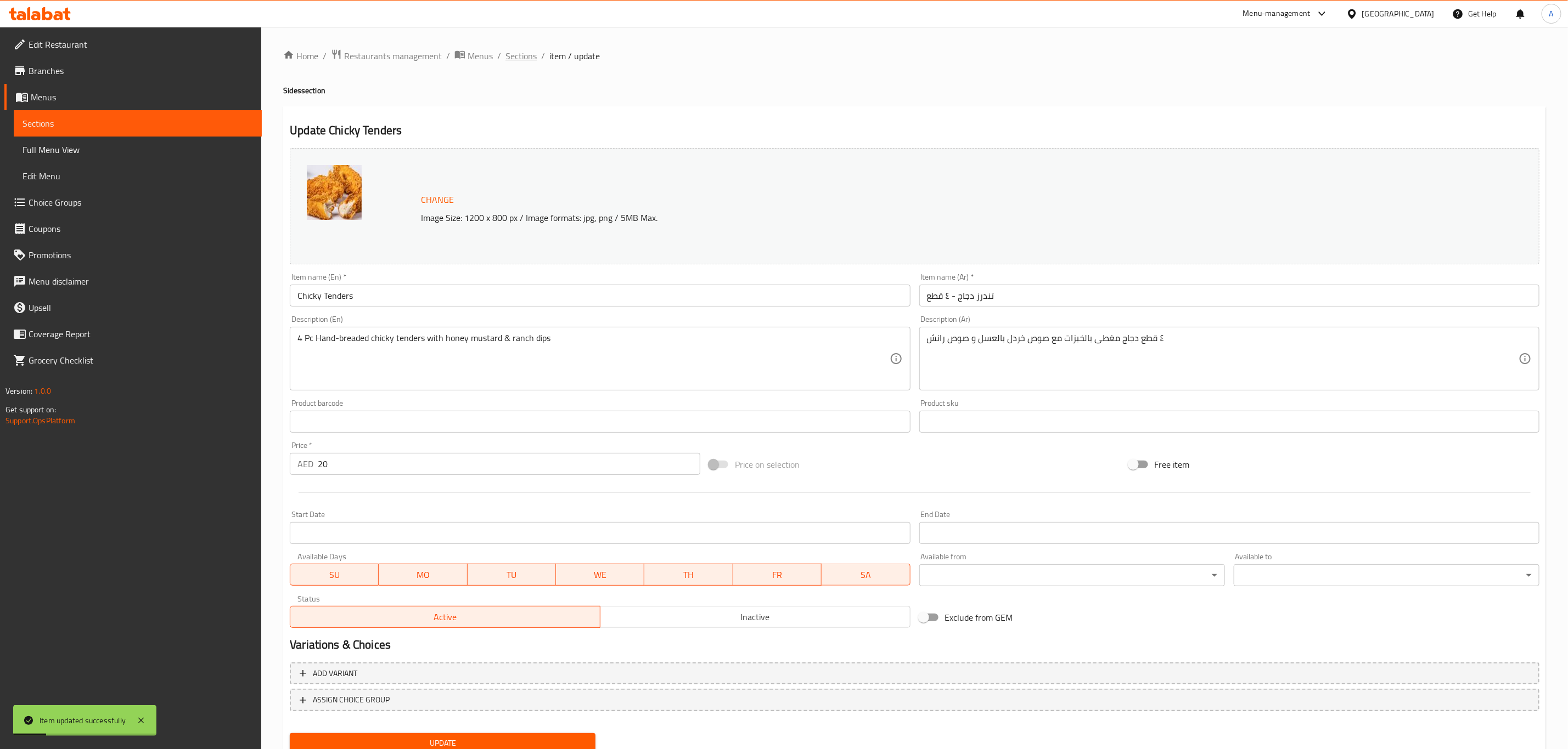
click at [513, 59] on span "Sections" at bounding box center [521, 56] width 31 height 13
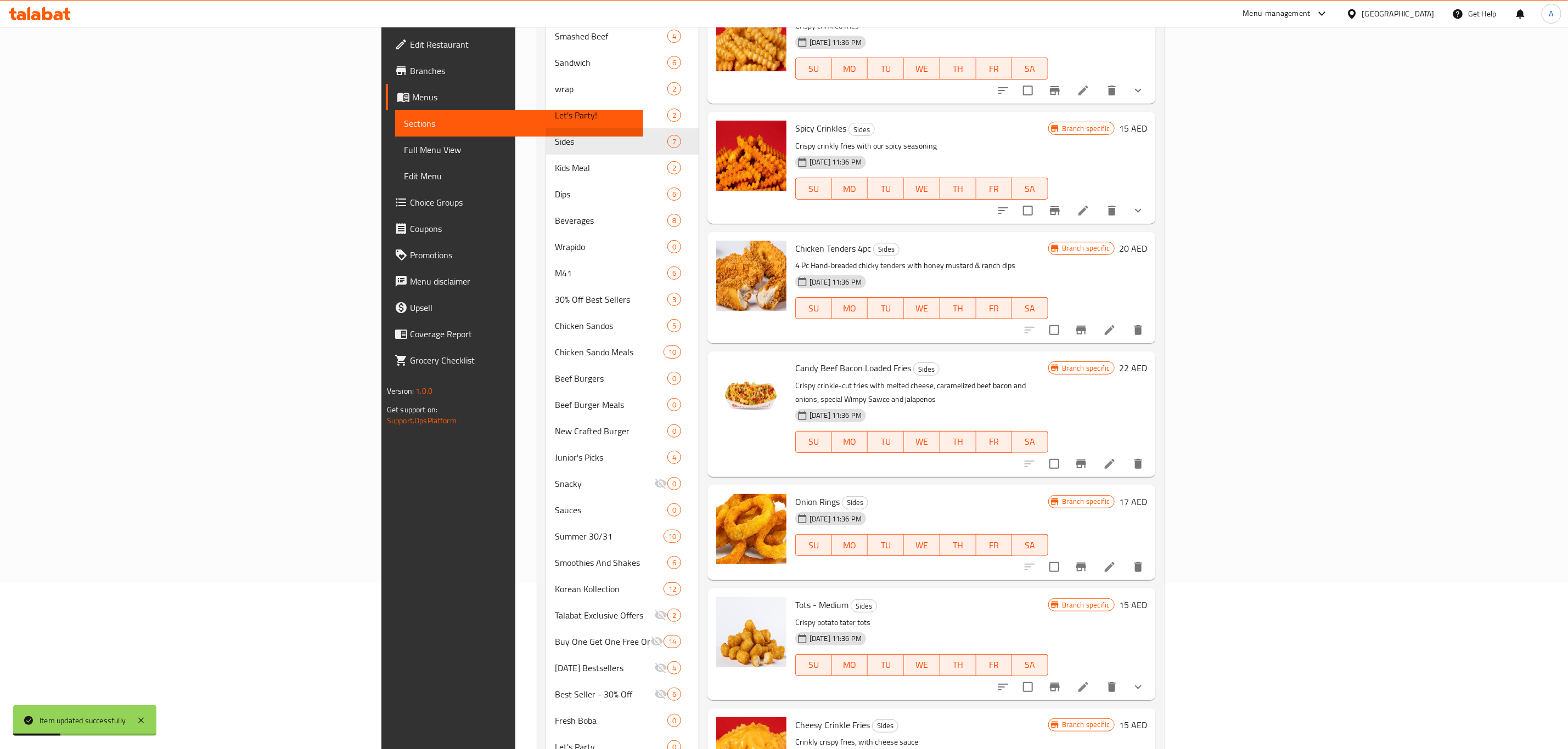
scroll to position [247, 0]
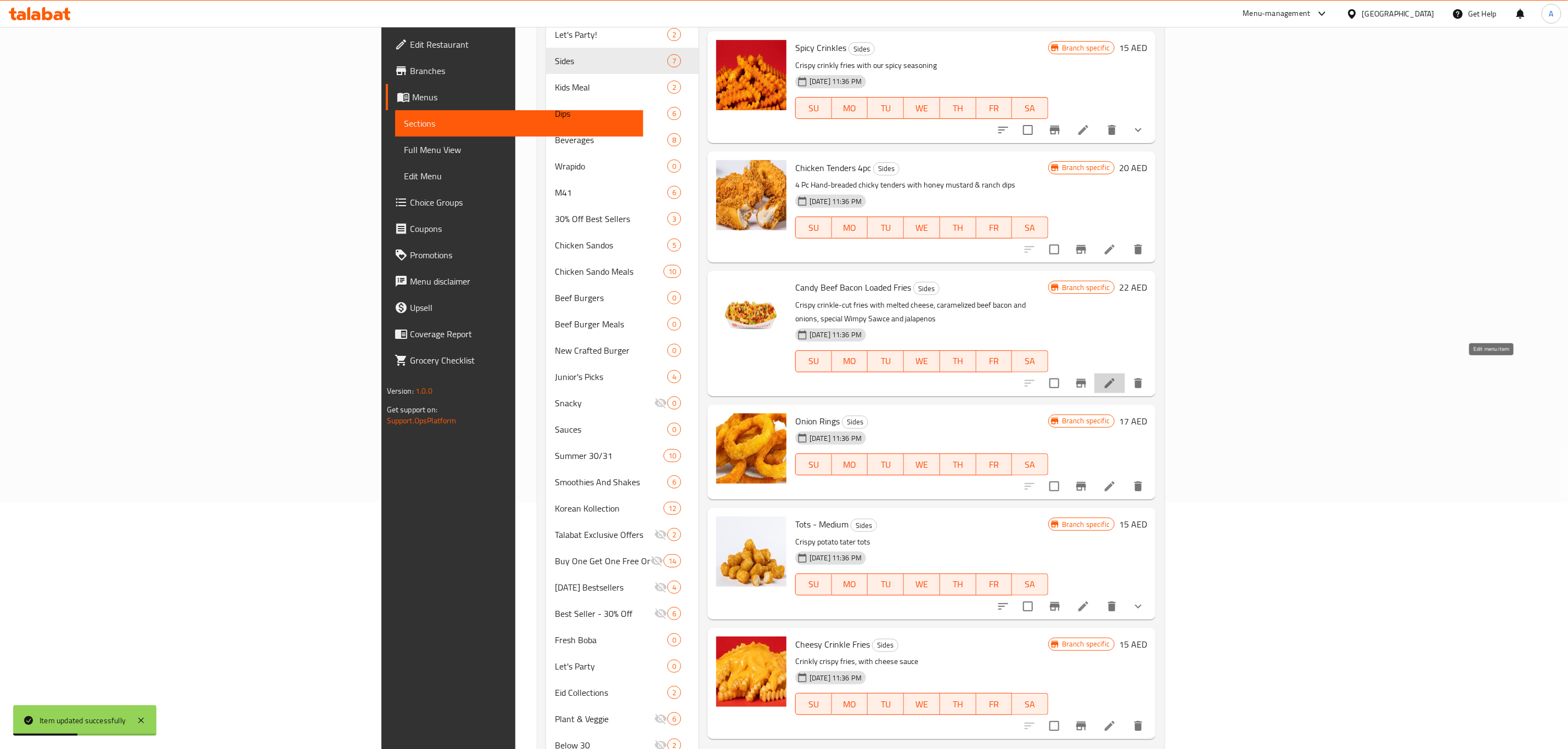
click at [1116, 377] on icon at bounding box center [1109, 383] width 13 height 13
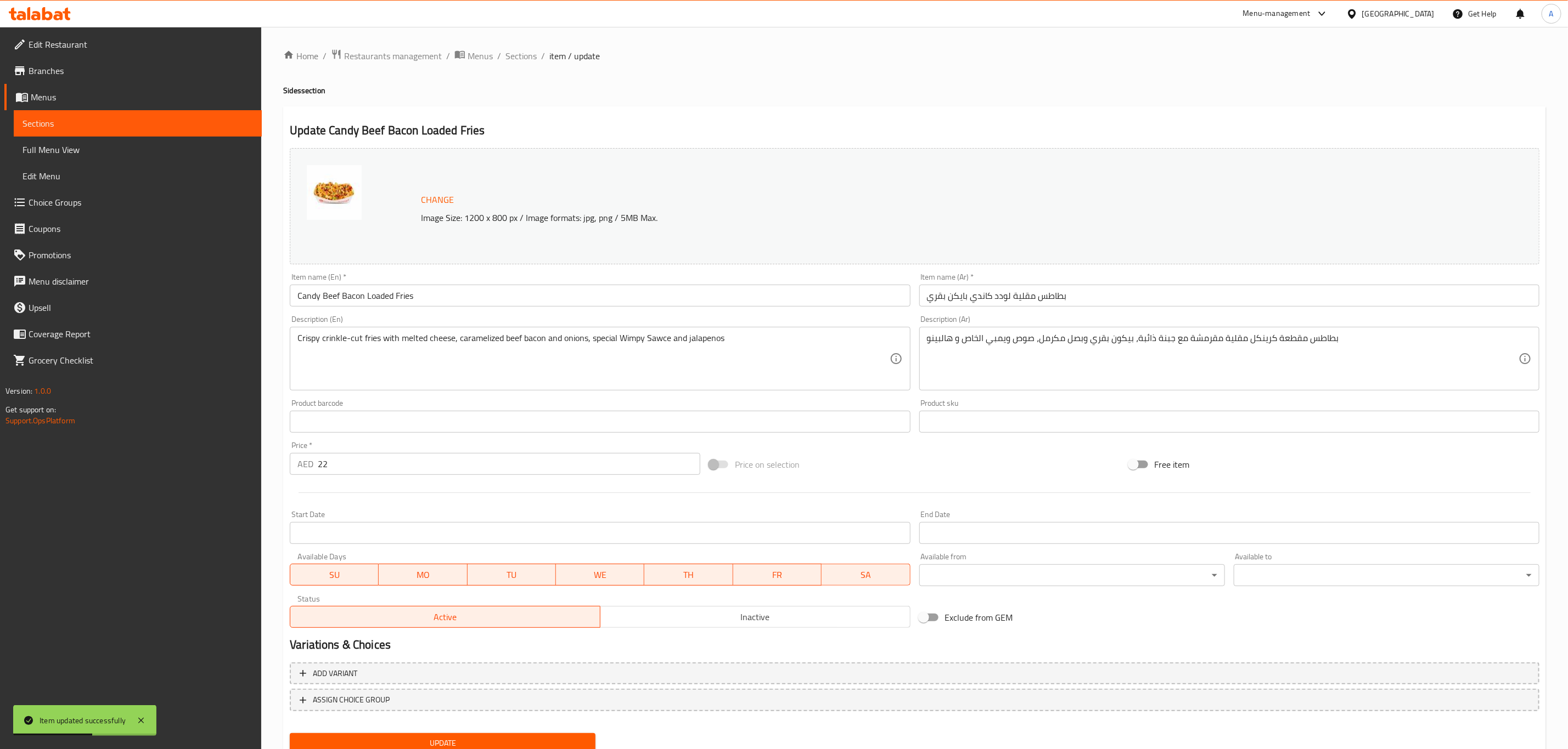
click at [414, 296] on input "Candy Beef Bacon Loaded Fries" at bounding box center [599, 296] width 620 height 22
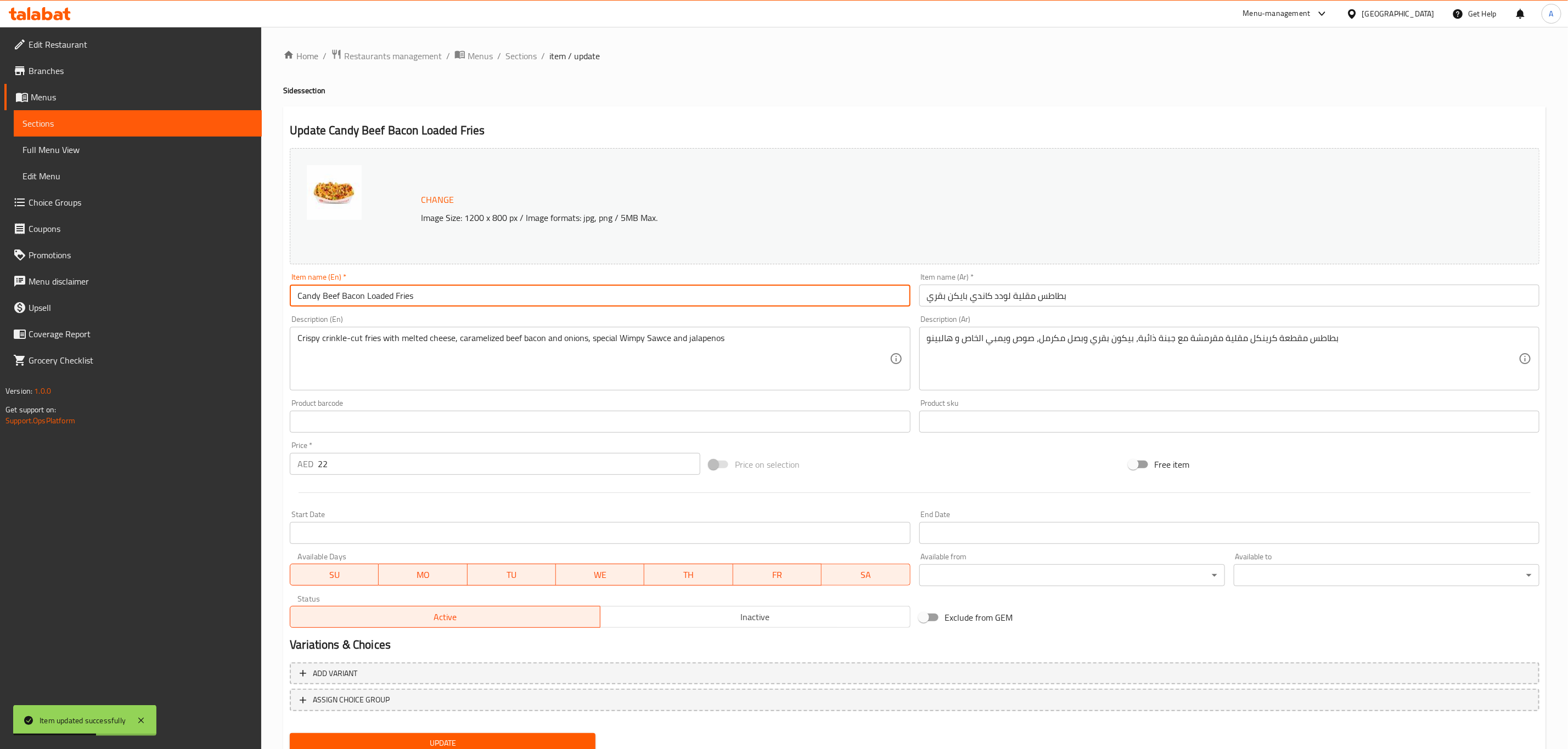
click at [414, 296] on input "Candy Beef Bacon Loaded Fries" at bounding box center [599, 296] width 620 height 22
paste input "New Skool"
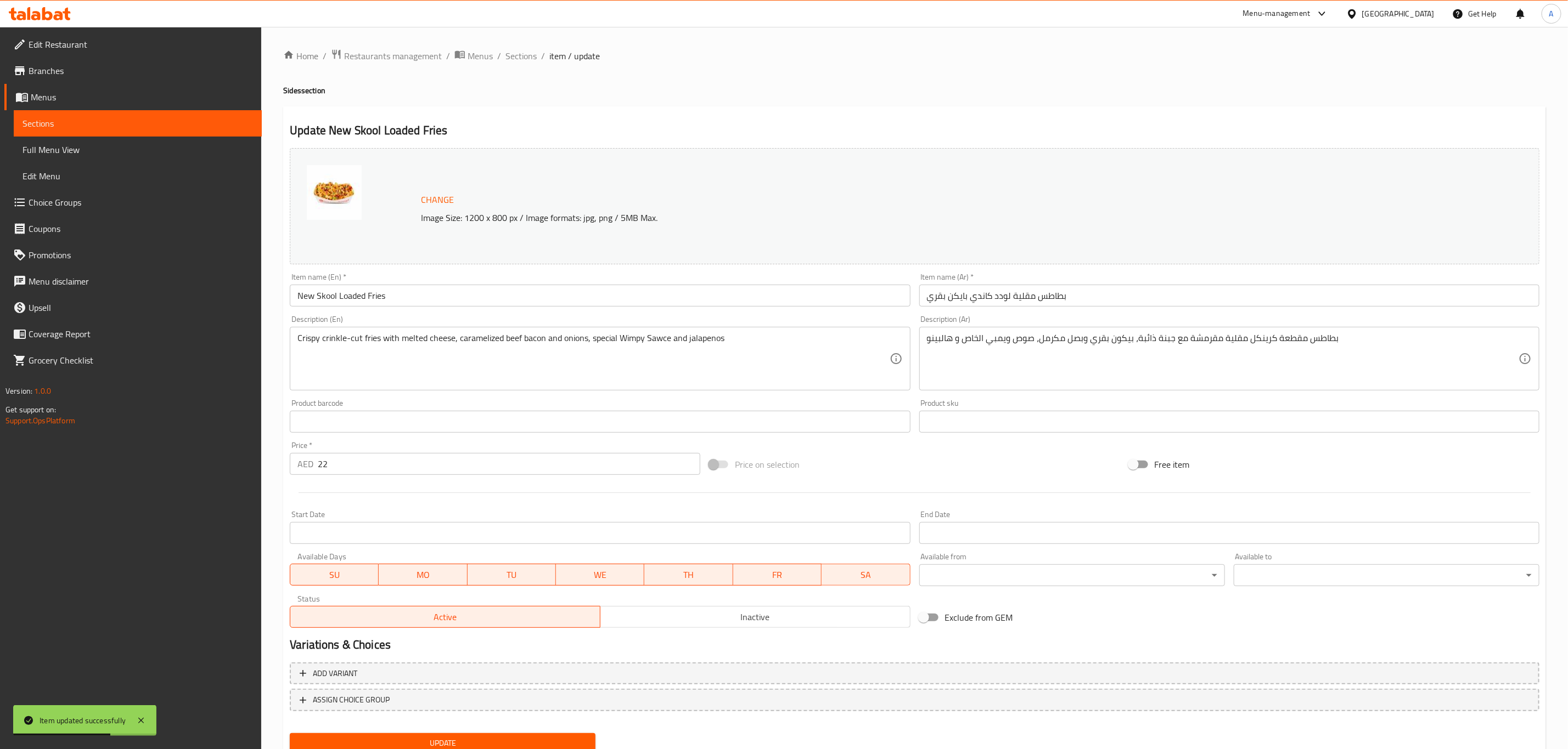
click at [623, 107] on div "Update New Skool Loaded Fries Change Image Size: 1200 x 800 px / Image formats:…" at bounding box center [914, 434] width 1263 height 654
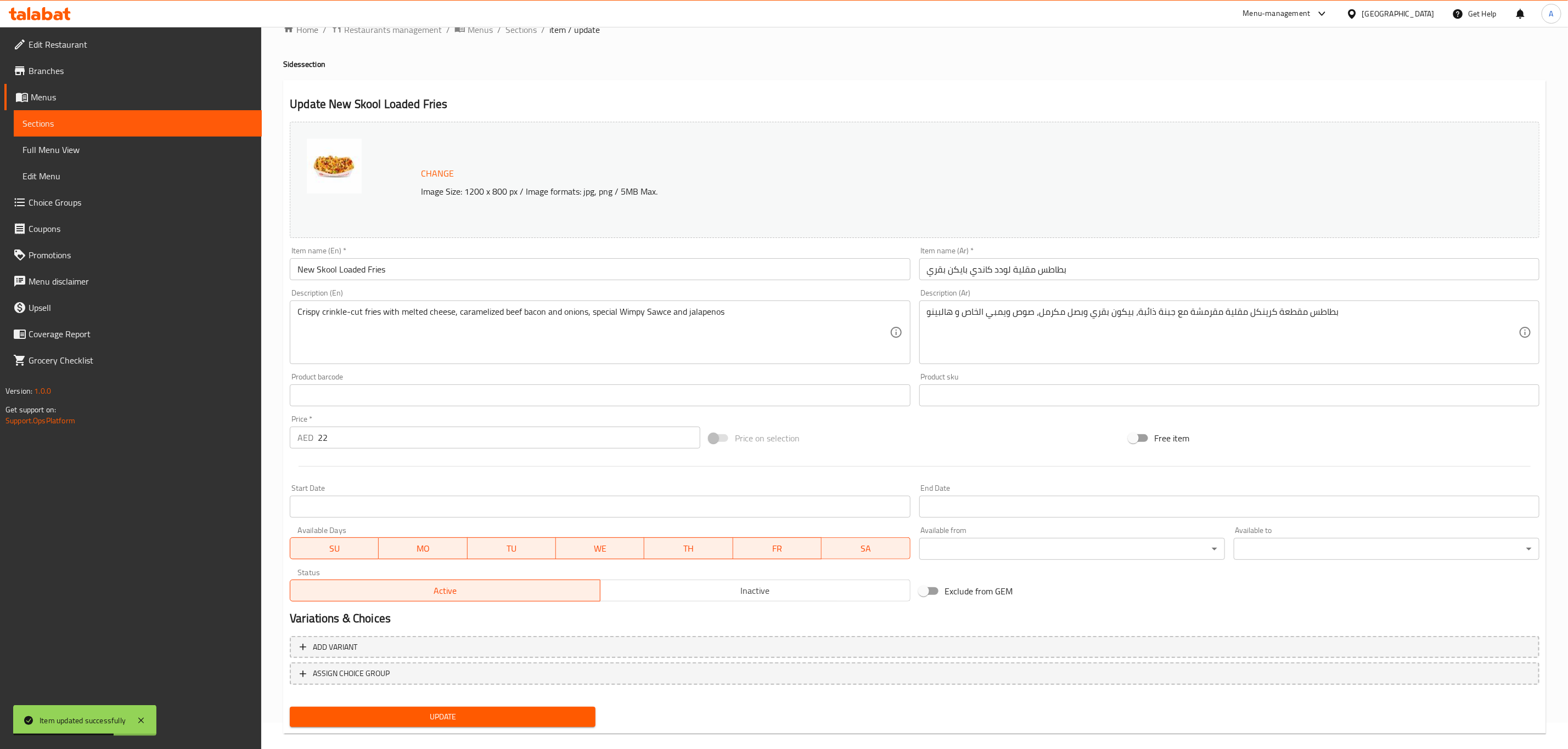
scroll to position [40, 0]
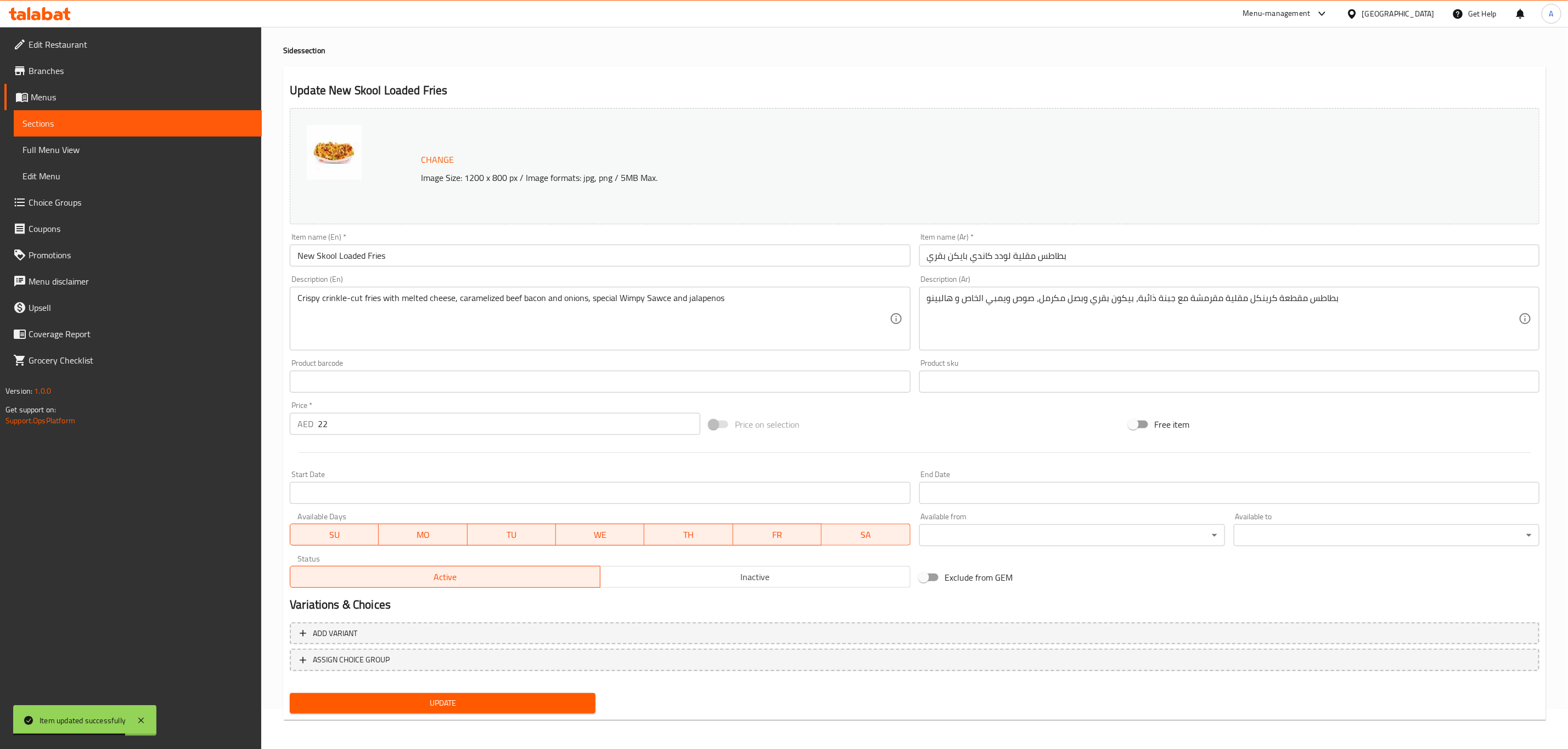
click at [453, 705] on span "Update" at bounding box center [442, 703] width 288 height 14
click at [457, 252] on input "New Skool Loaded Fries" at bounding box center [599, 256] width 620 height 22
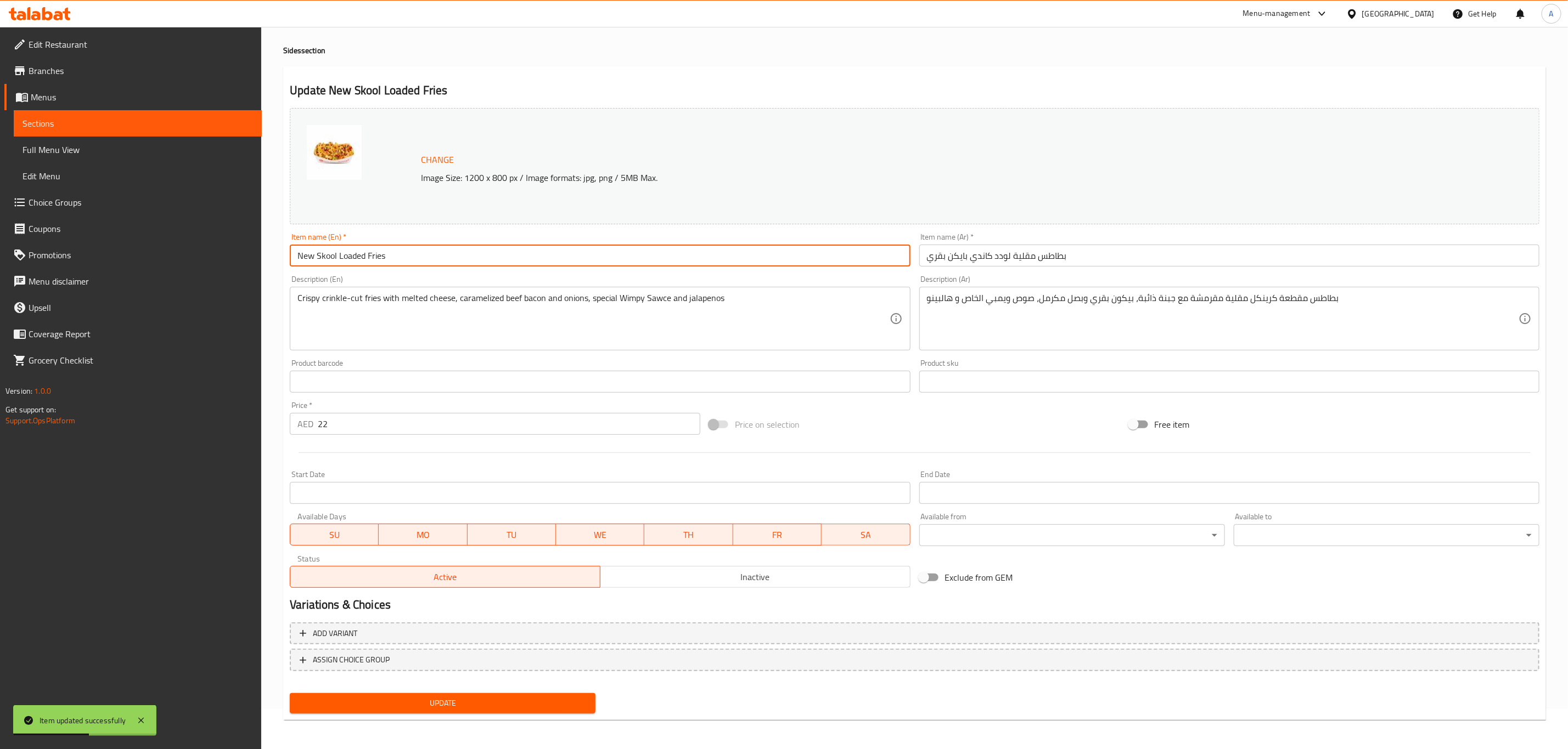
click at [457, 252] on input "New Skool Loaded Fries" at bounding box center [599, 256] width 620 height 22
paste input "Candy Bacon"
type input "Candy Bacon Loaded Fries"
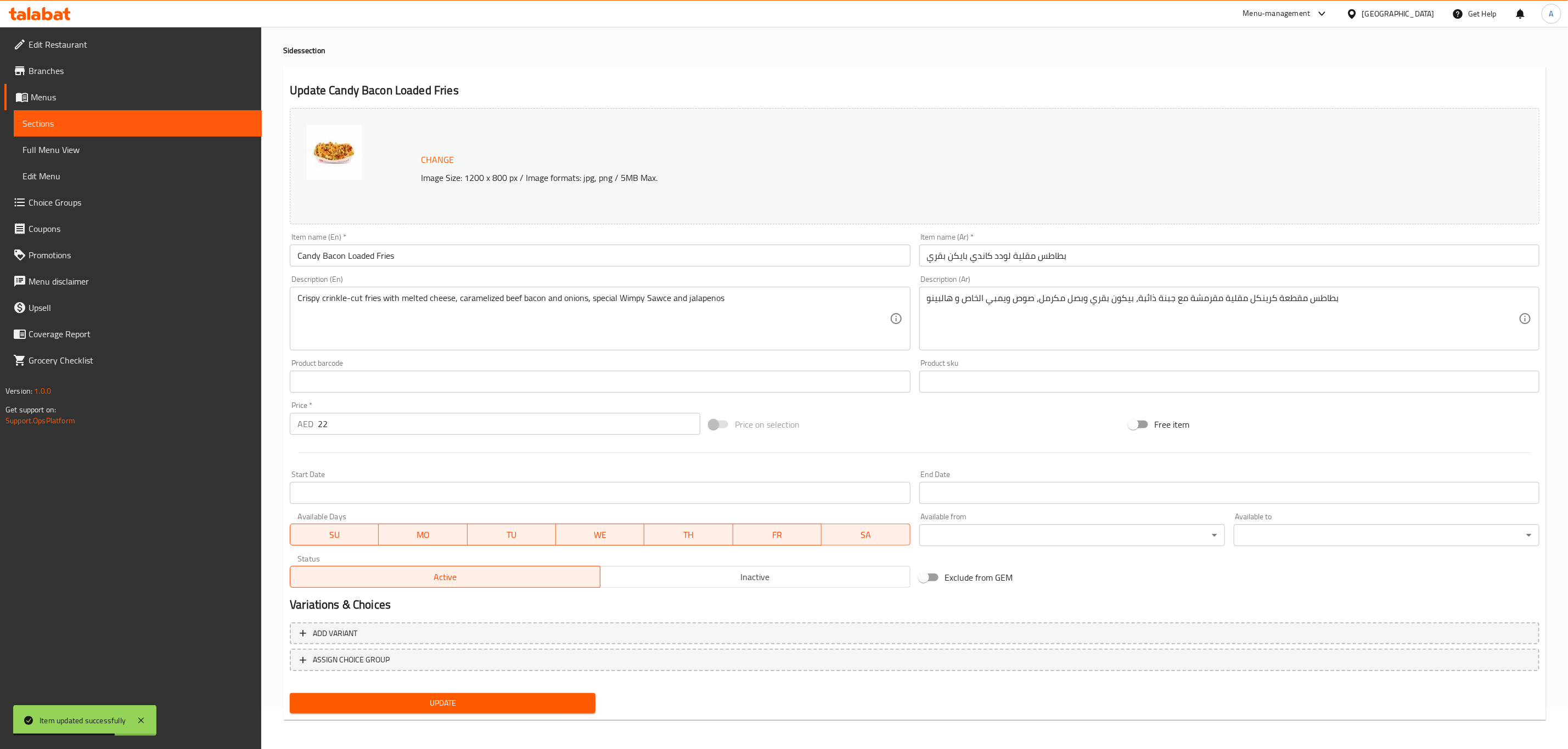
click at [625, 63] on div "Home / Restaurants management / Menus / Sections / item / update Sides section …" at bounding box center [914, 368] width 1263 height 720
click at [422, 708] on span "Update" at bounding box center [442, 703] width 288 height 14
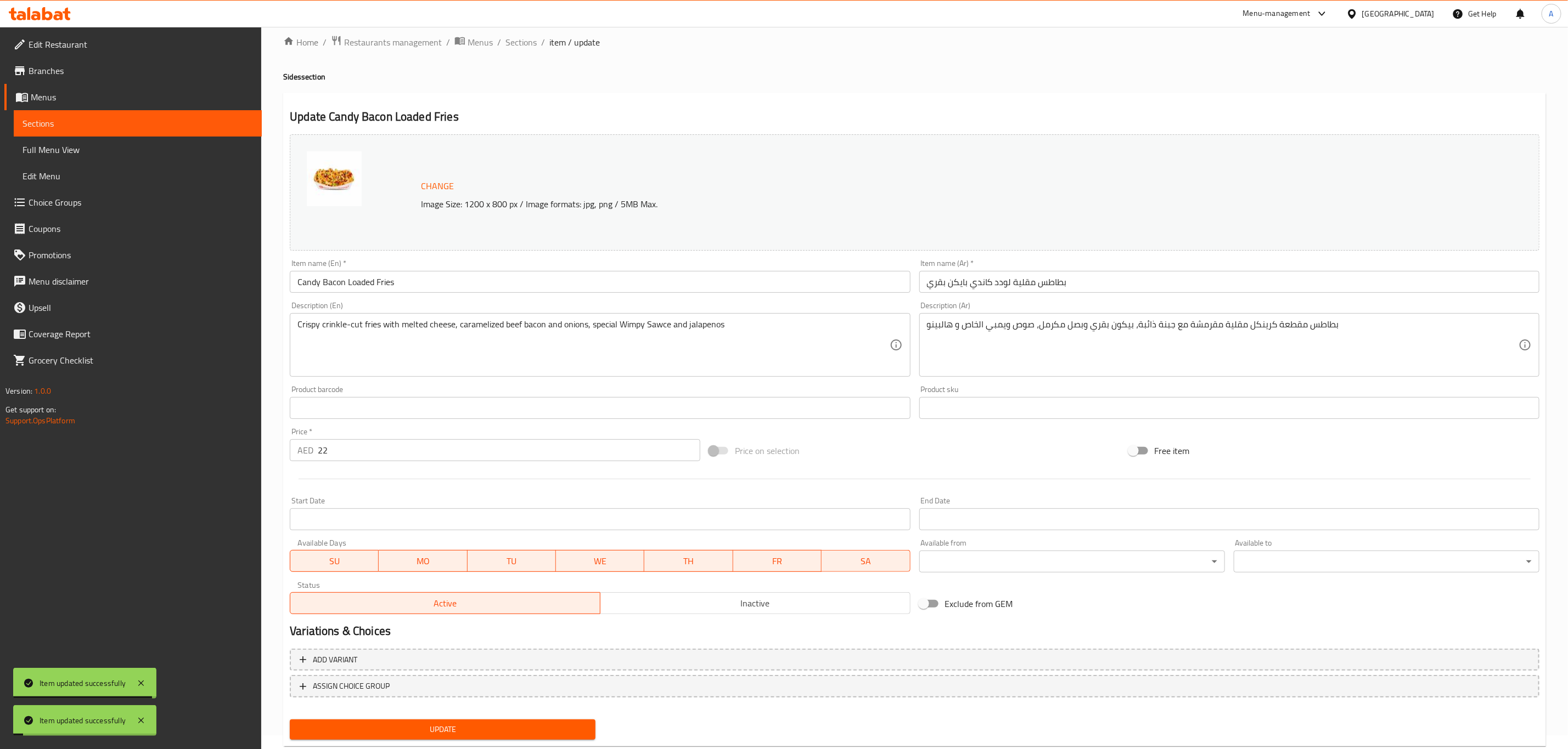
scroll to position [0, 0]
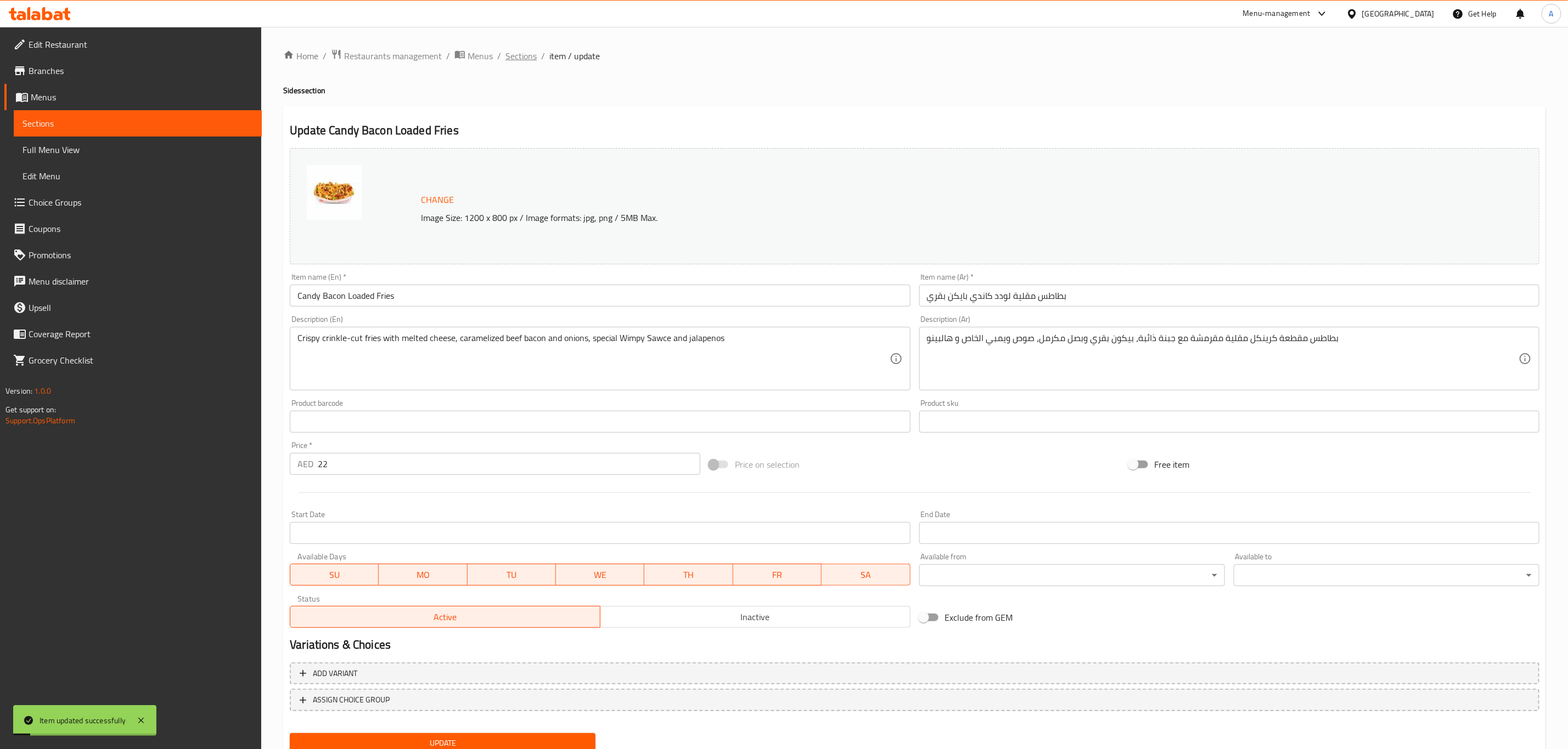
click at [519, 51] on span "Sections" at bounding box center [521, 56] width 31 height 13
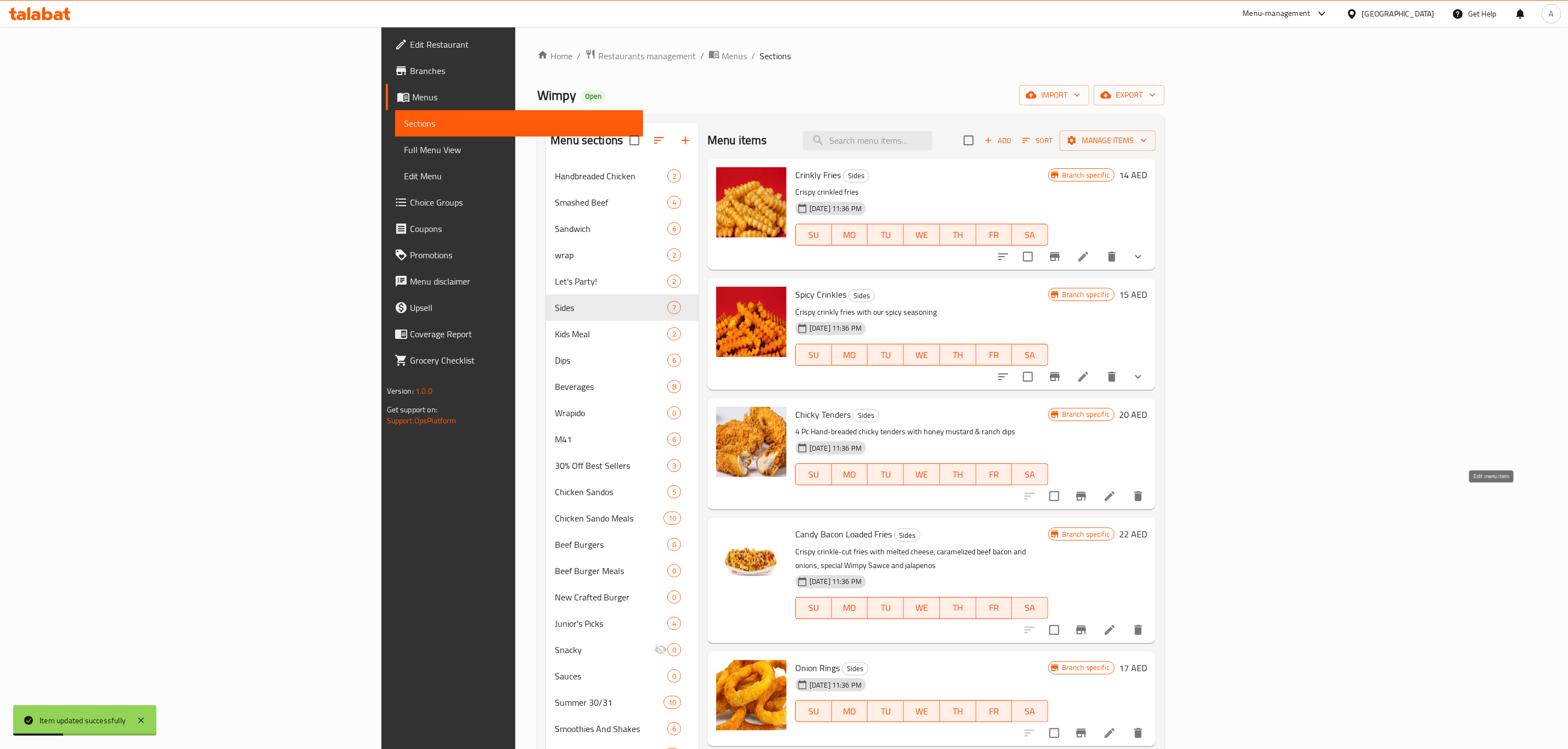
click at [1116, 497] on icon at bounding box center [1109, 496] width 13 height 13
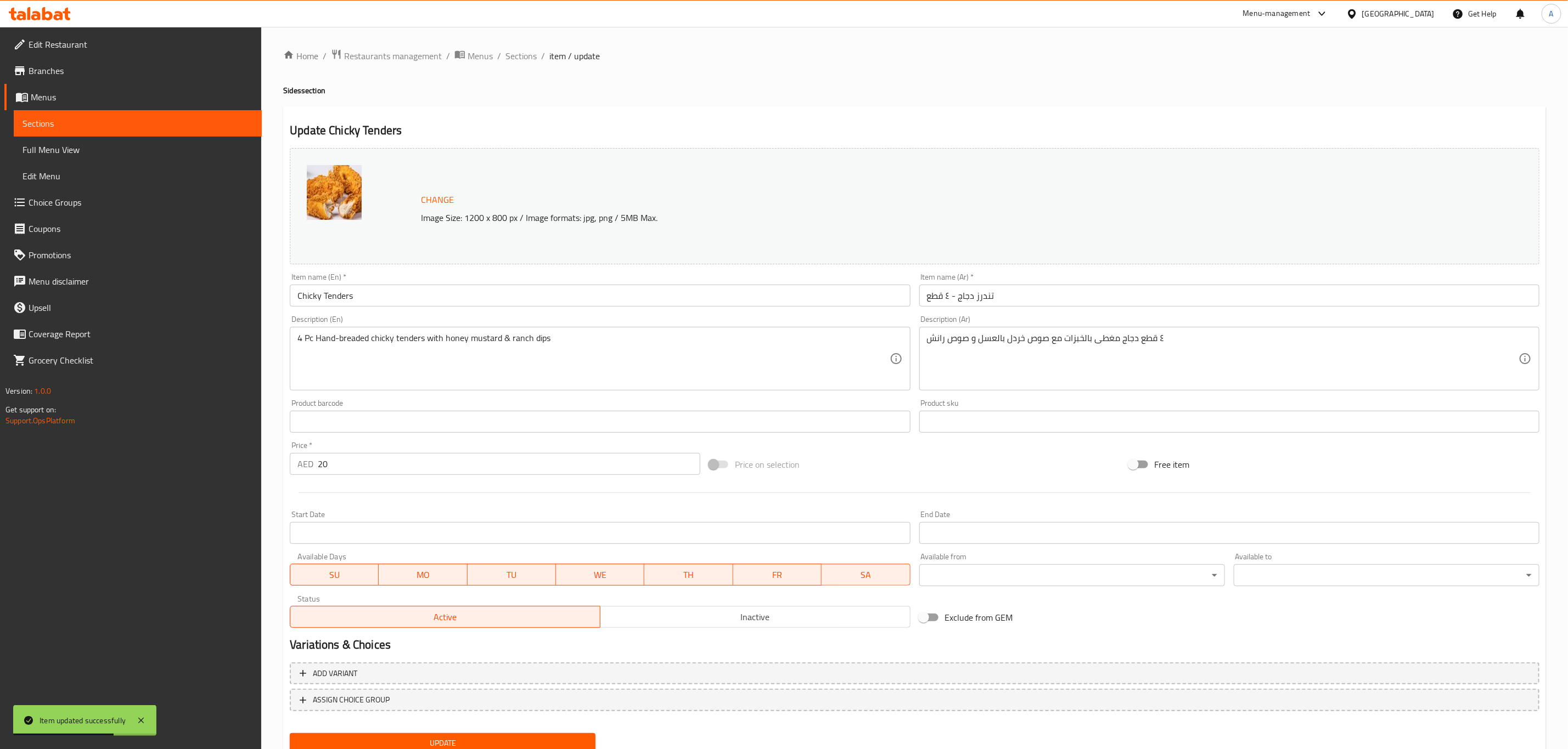
click at [448, 303] on input "Chicky Tenders" at bounding box center [599, 296] width 620 height 22
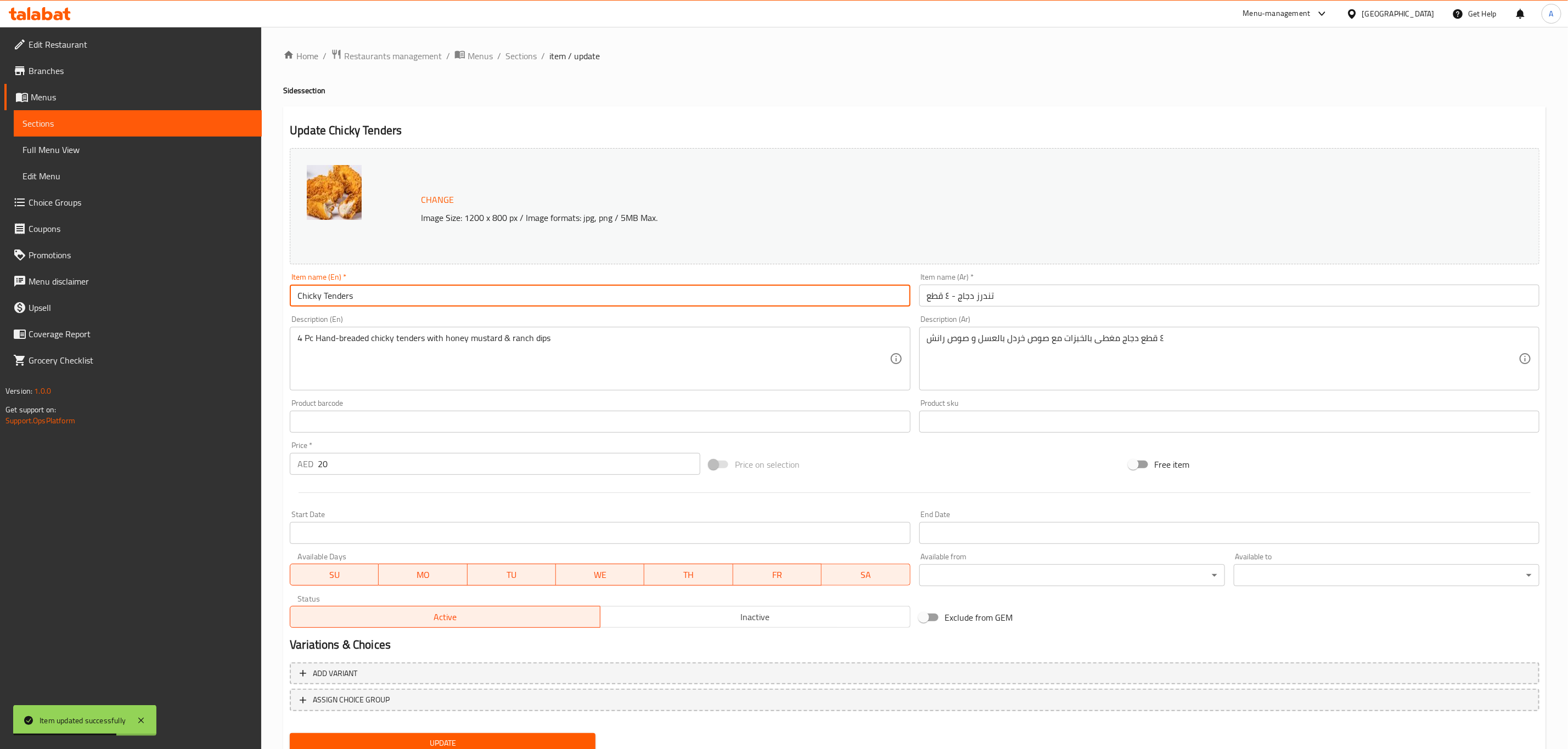
click at [448, 303] on input "Chicky Tenders" at bounding box center [599, 296] width 620 height 22
paste input "en Tenders 4pc"
type input "Chicken Tenders 4pc"
drag, startPoint x: 595, startPoint y: 98, endPoint x: 596, endPoint y: 136, distance: 38.0
click at [595, 98] on div "Home / Restaurants management / Menus / Sections / item / update Sides section …" at bounding box center [914, 409] width 1263 height 720
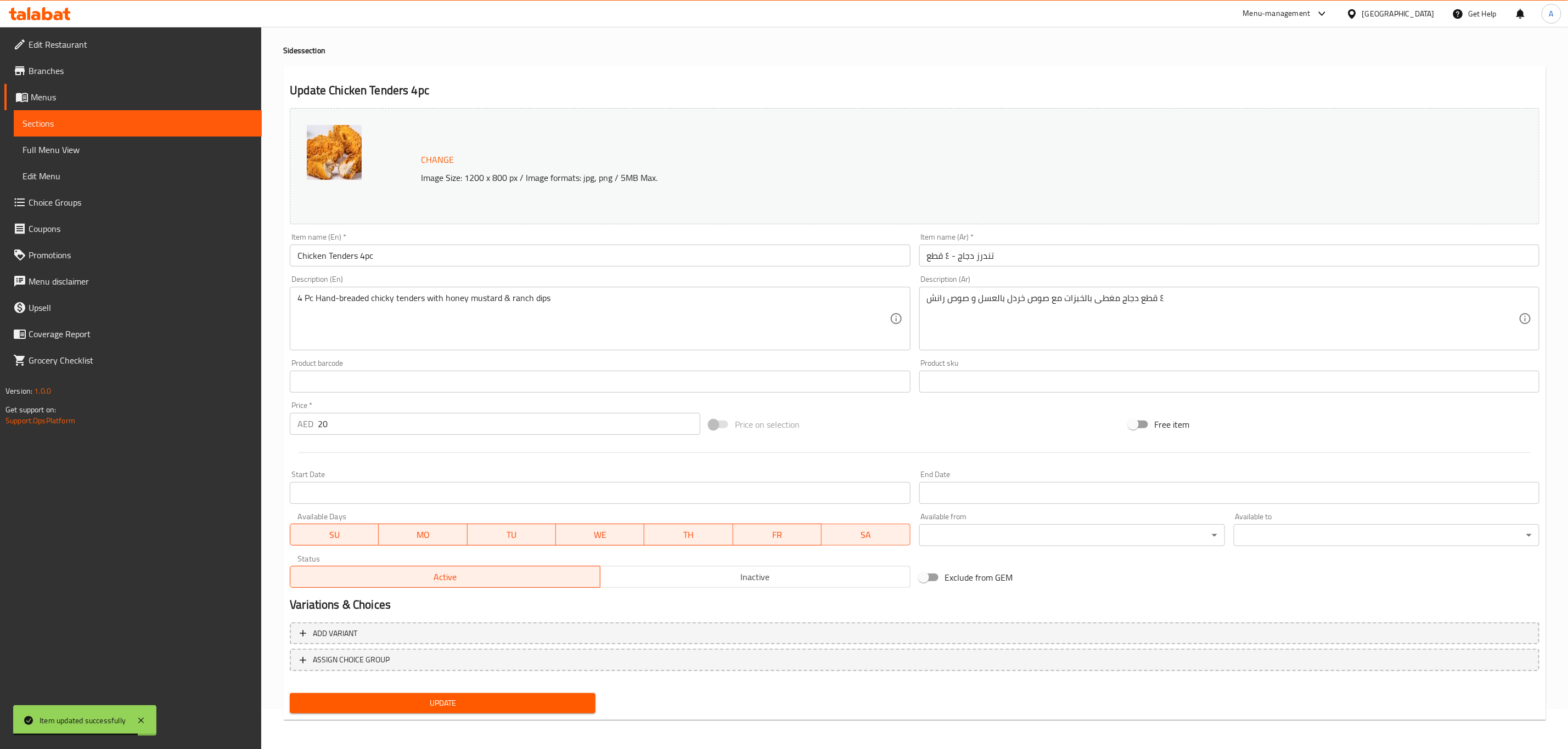
click at [509, 707] on span "Update" at bounding box center [442, 703] width 288 height 14
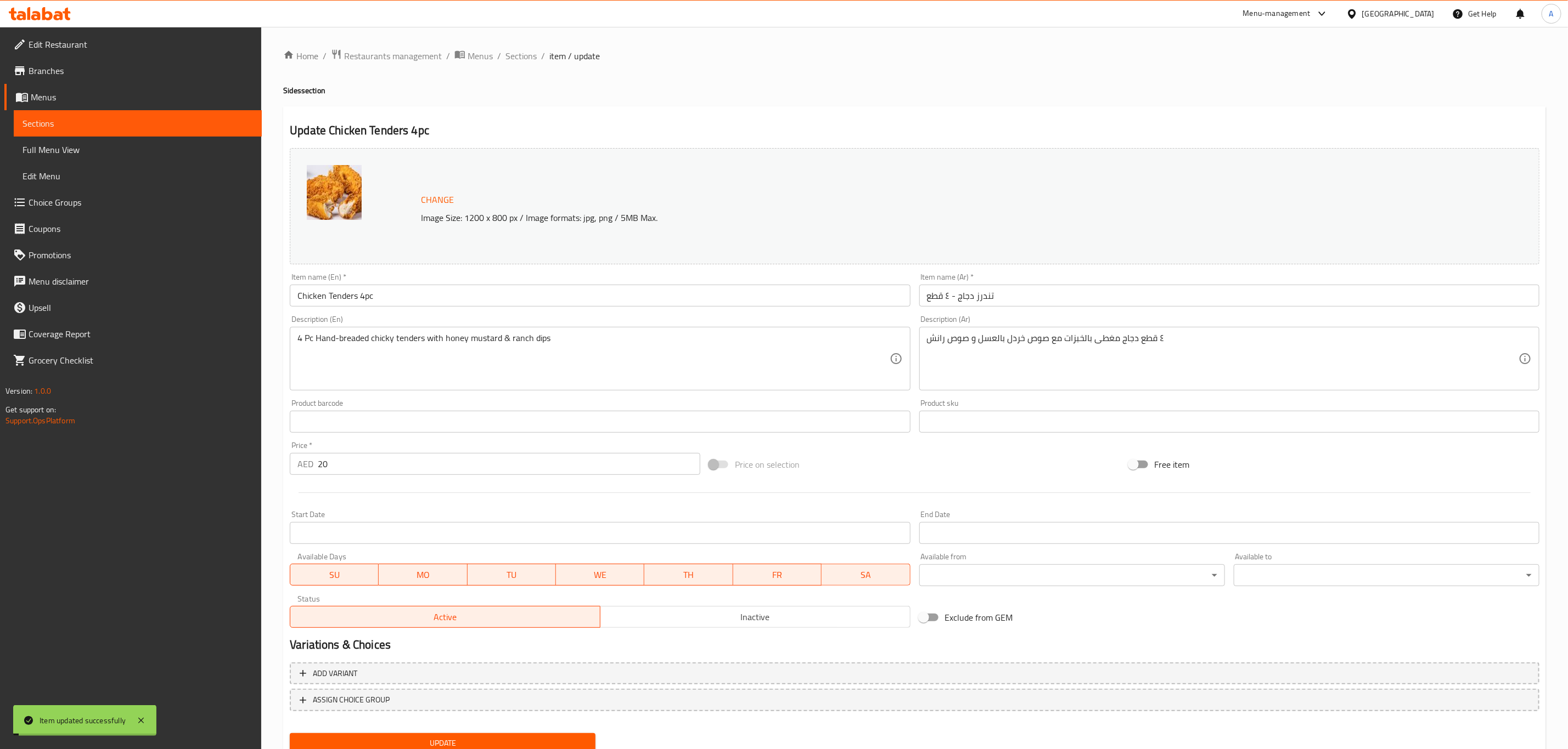
click at [514, 53] on span "Sections" at bounding box center [521, 56] width 31 height 13
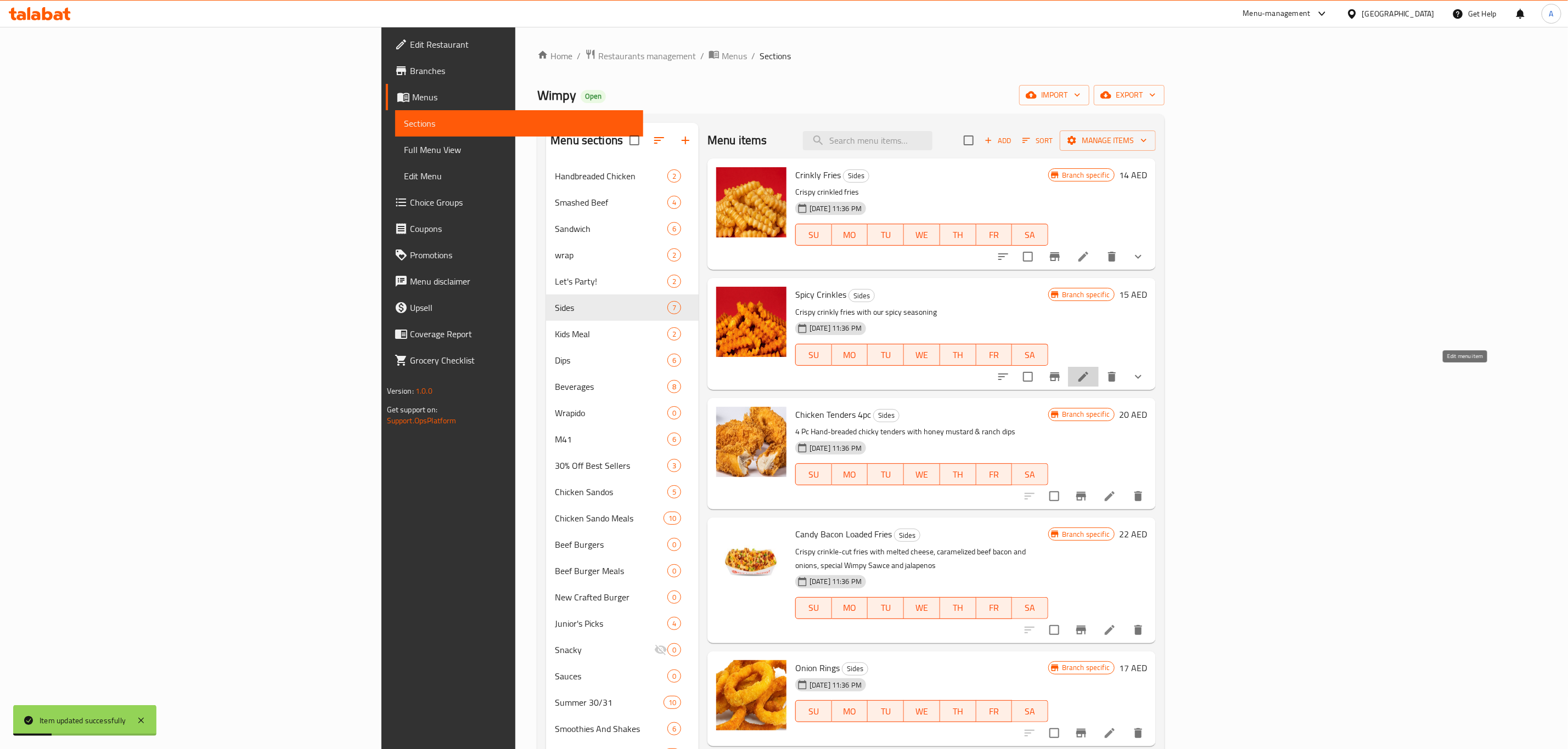
click at [1090, 372] on icon at bounding box center [1083, 377] width 13 height 13
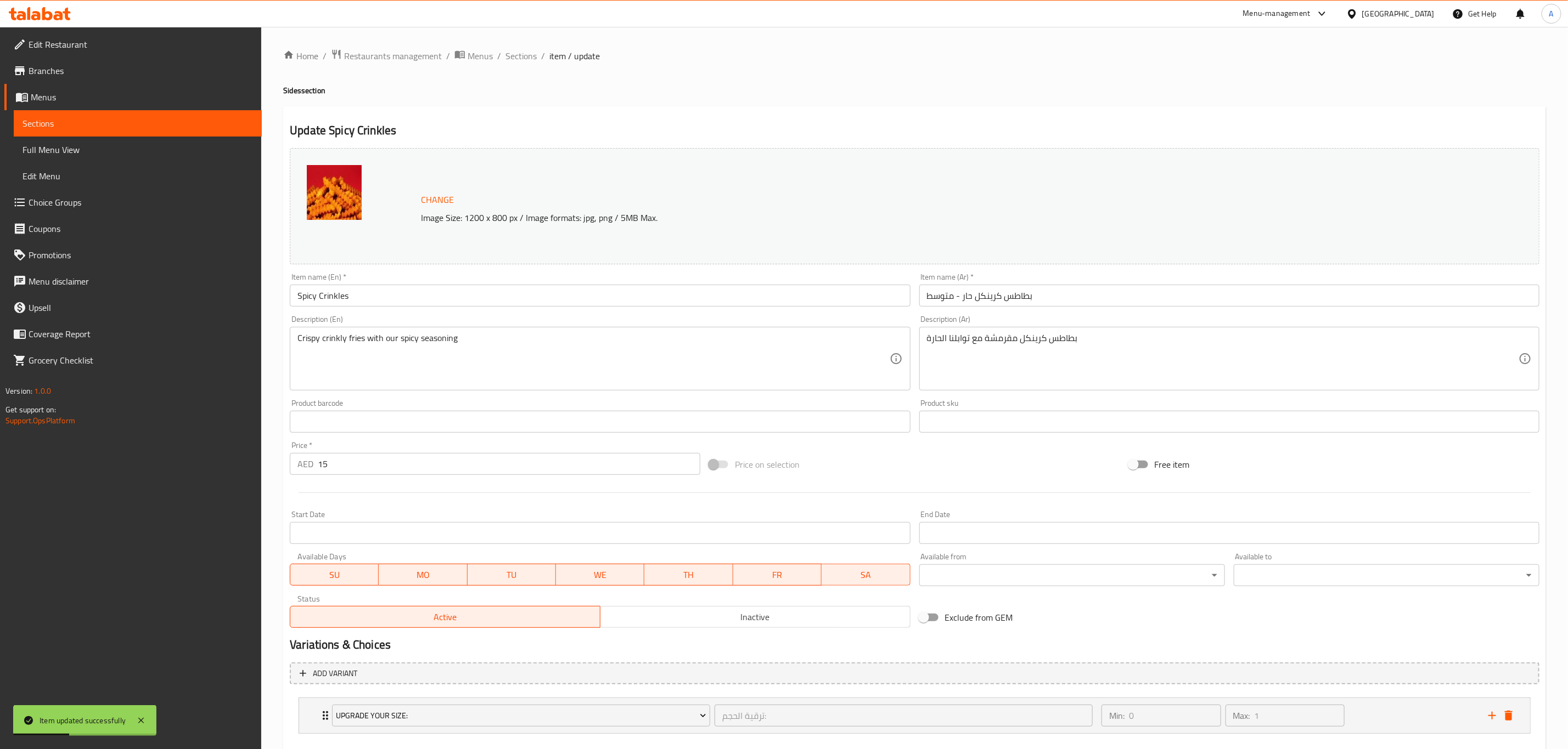
click at [463, 311] on div "Description (En) Crispy crinkly fries with our spicy seasoning Description (En)" at bounding box center [600, 353] width 629 height 84
click at [463, 308] on div "Item name (En)   * Spicy Crinkles Item name (En) *" at bounding box center [600, 290] width 629 height 42
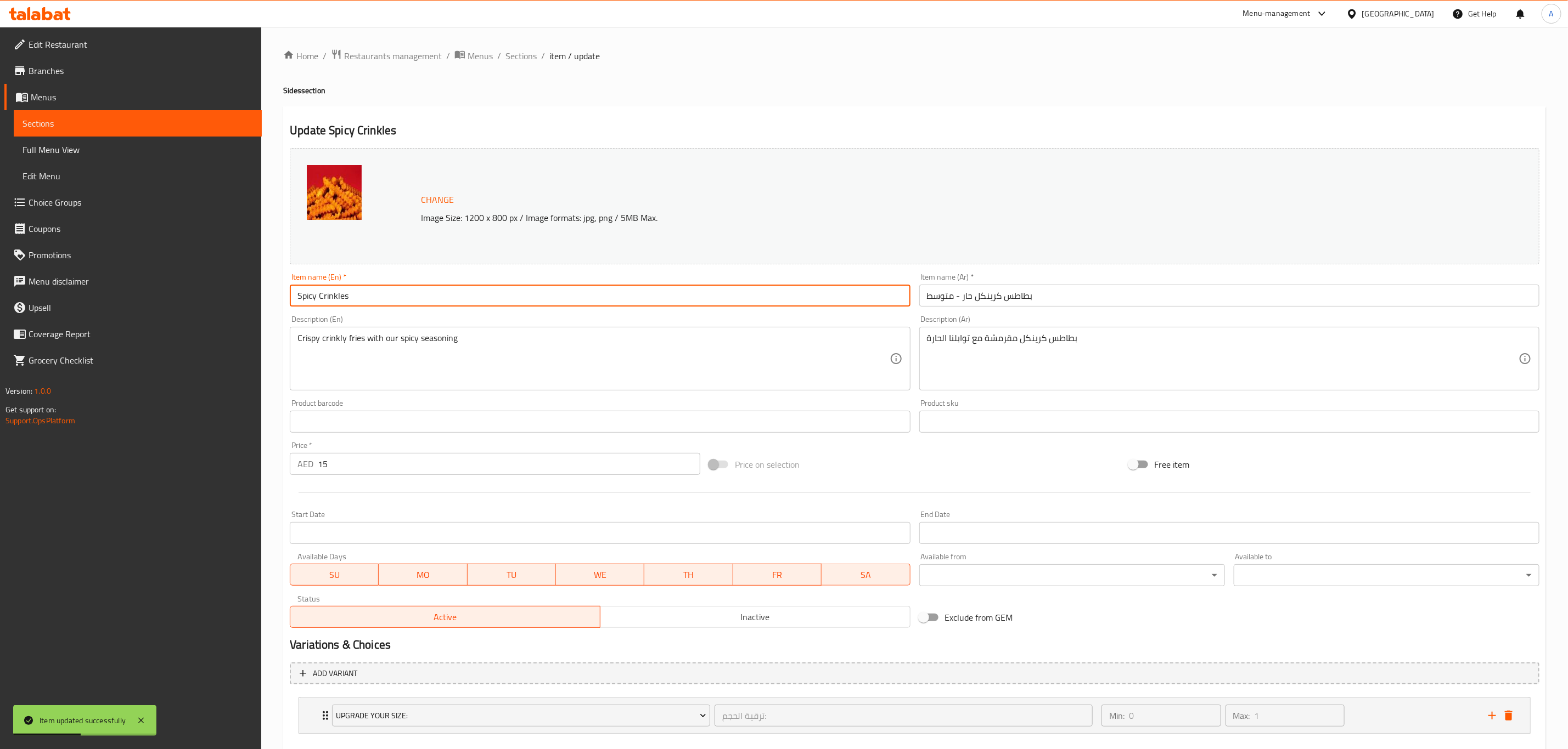
click at [465, 304] on input "Spicy Crinkles" at bounding box center [599, 296] width 620 height 22
paste input "Fries - Medium"
type input "Spicy Crinkle Fries - Medium"
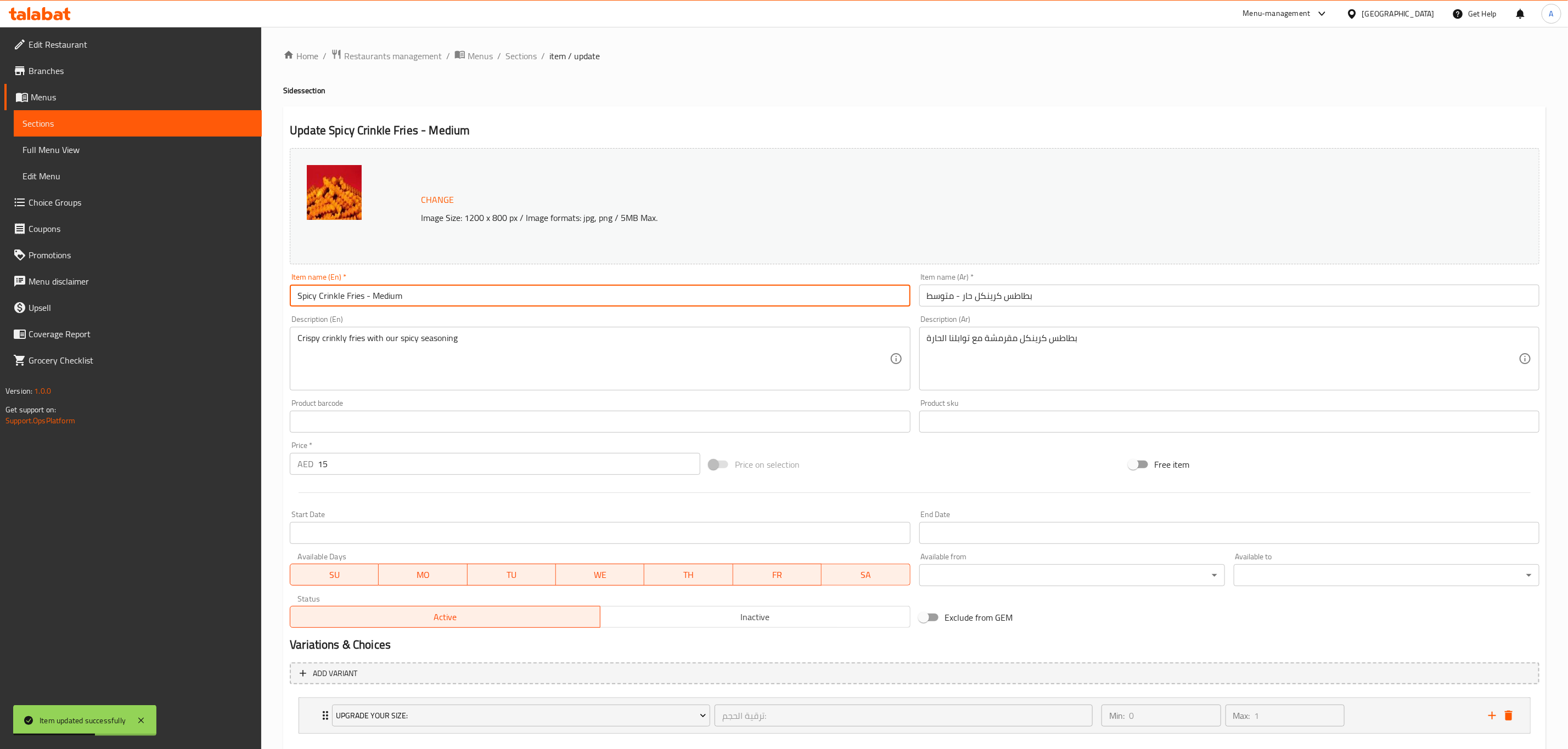
click at [701, 93] on h4 "Sides section" at bounding box center [914, 90] width 1263 height 11
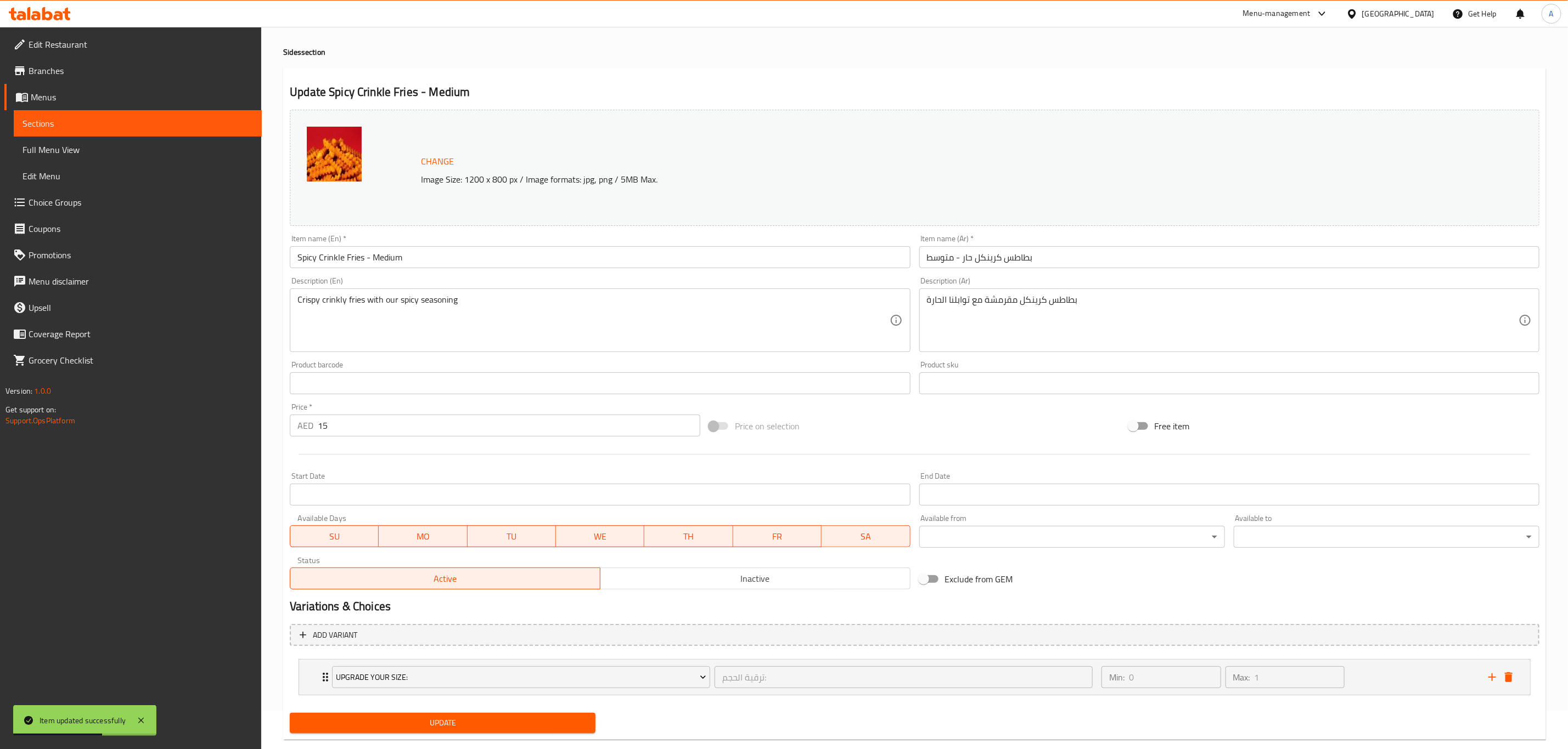
scroll to position [60, 0]
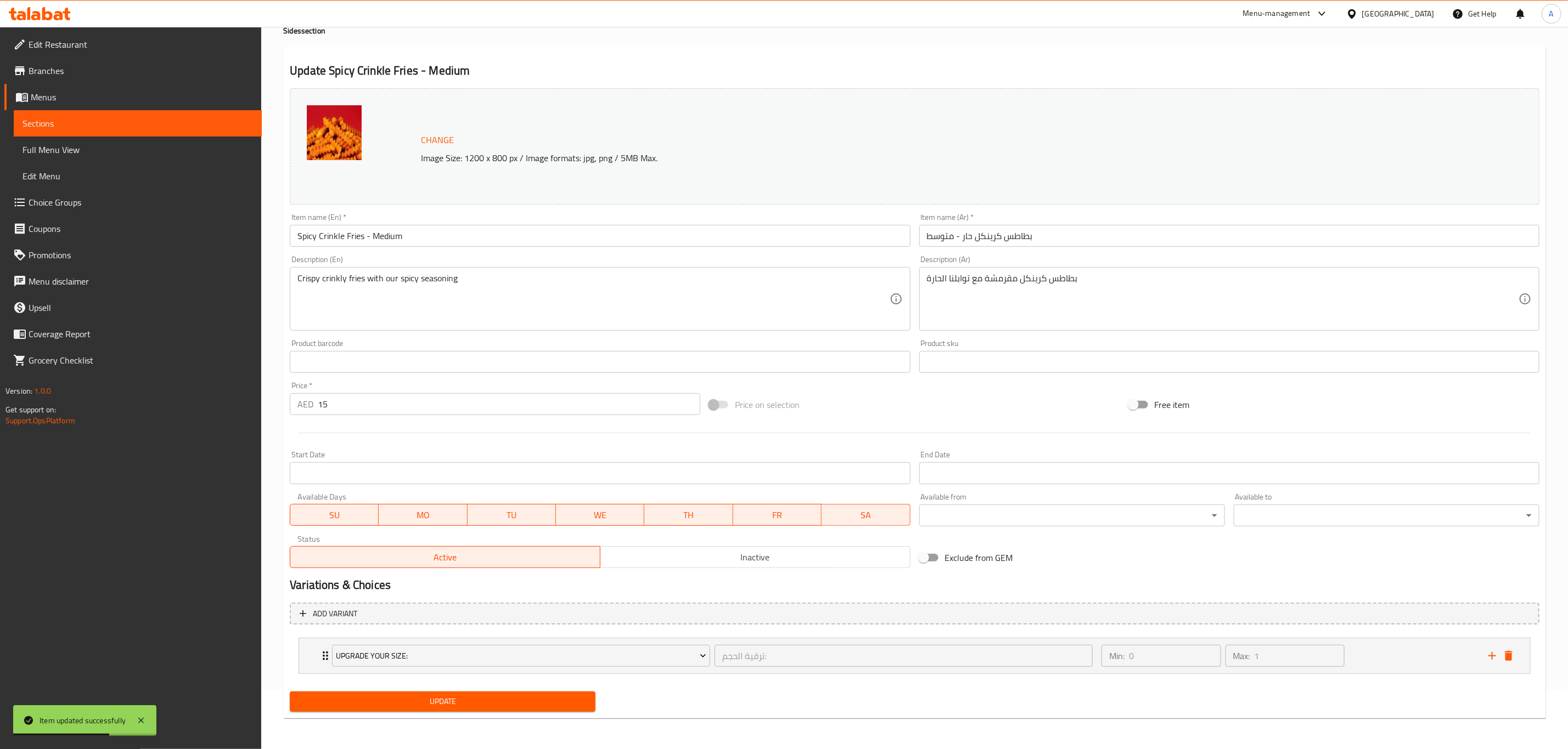
click at [502, 705] on span "Update" at bounding box center [442, 701] width 288 height 14
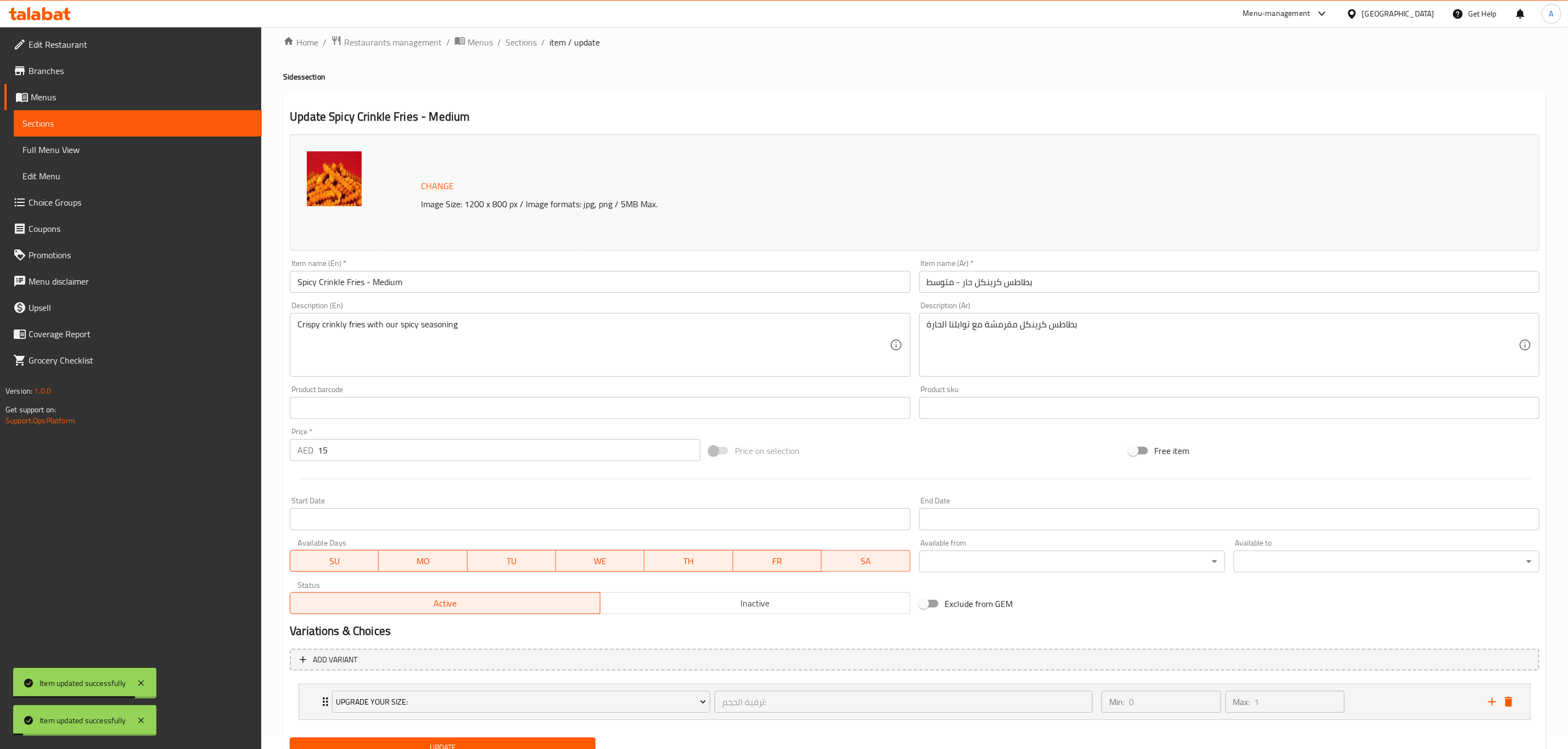
scroll to position [0, 0]
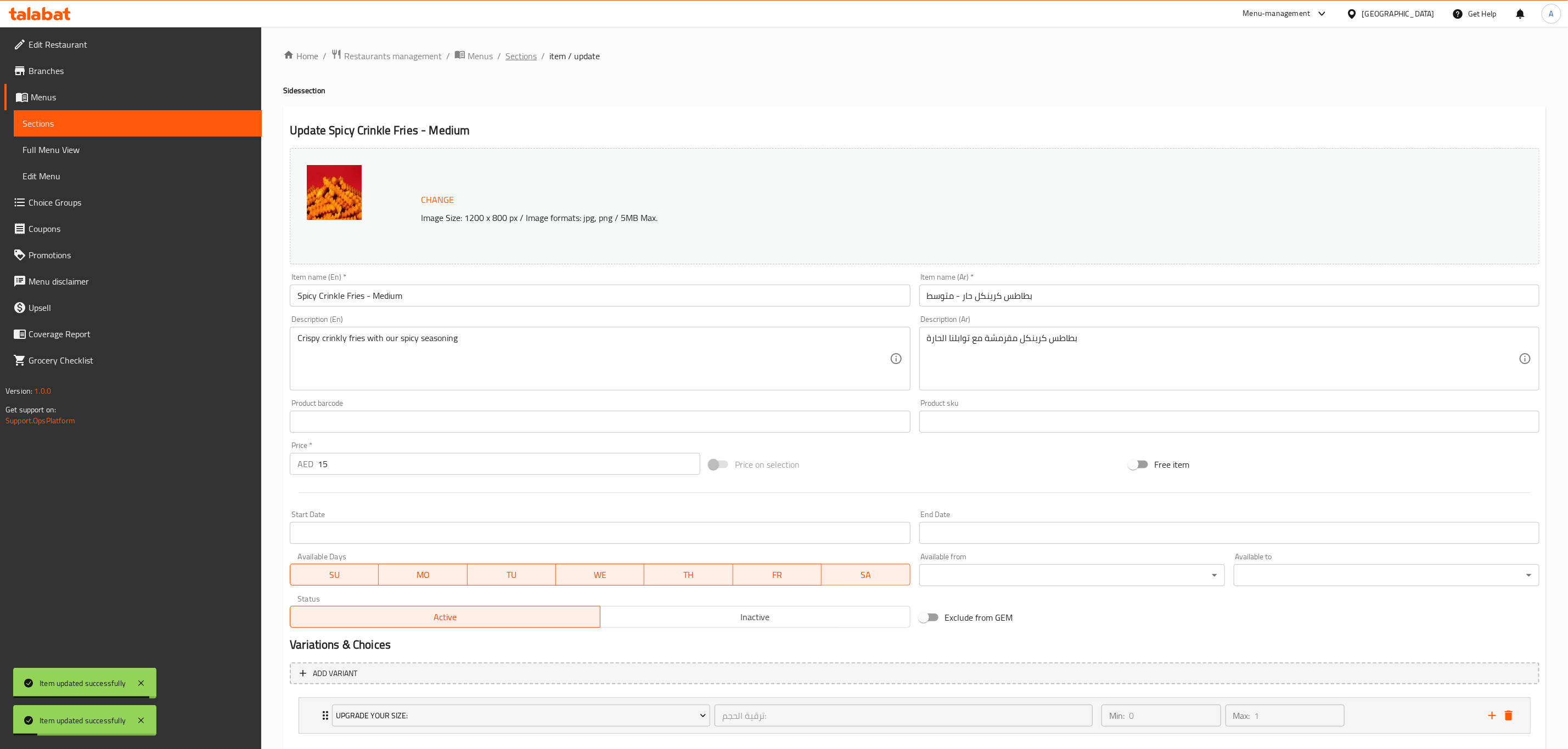
click at [508, 55] on span "Sections" at bounding box center [521, 56] width 31 height 13
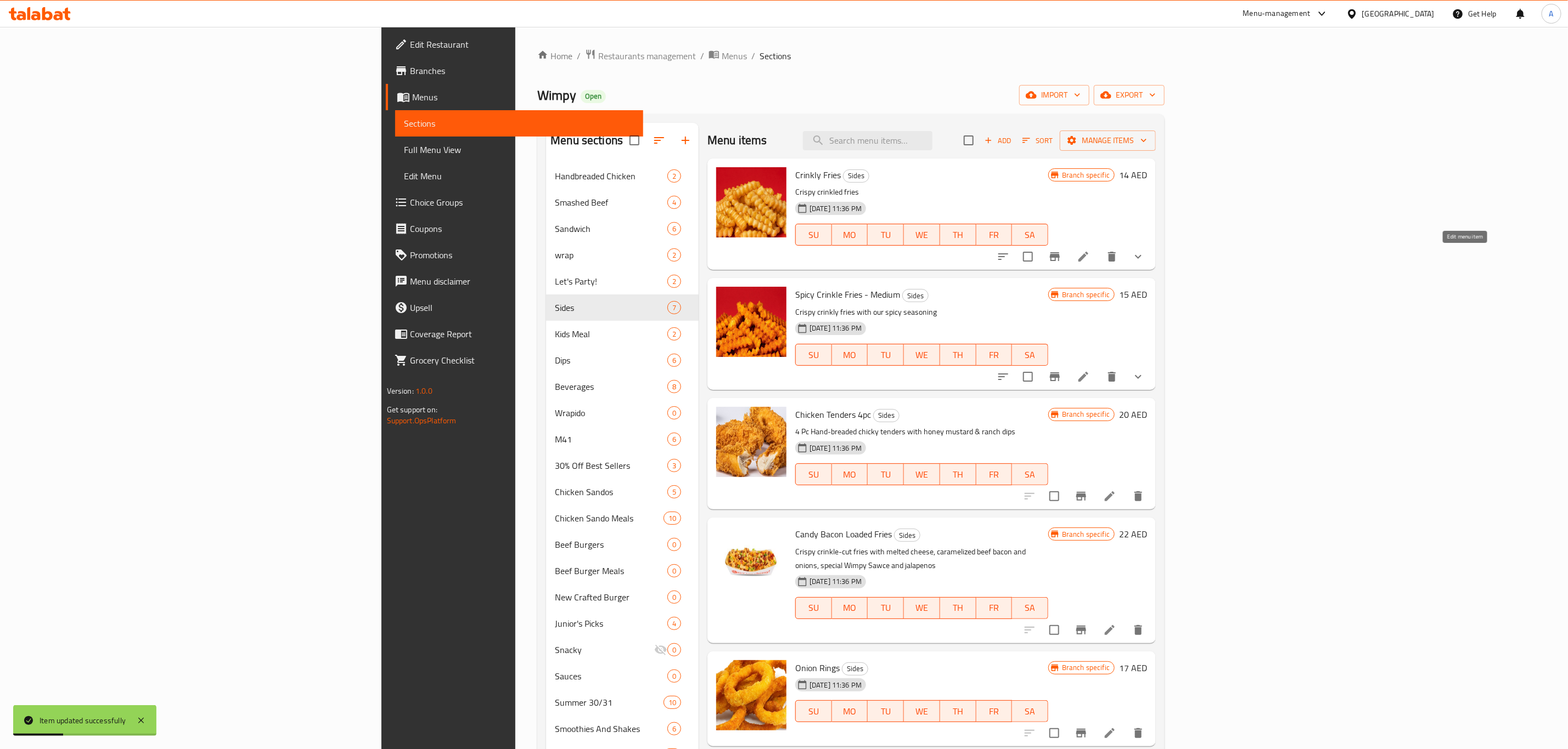
click at [1088, 257] on icon at bounding box center [1083, 257] width 10 height 10
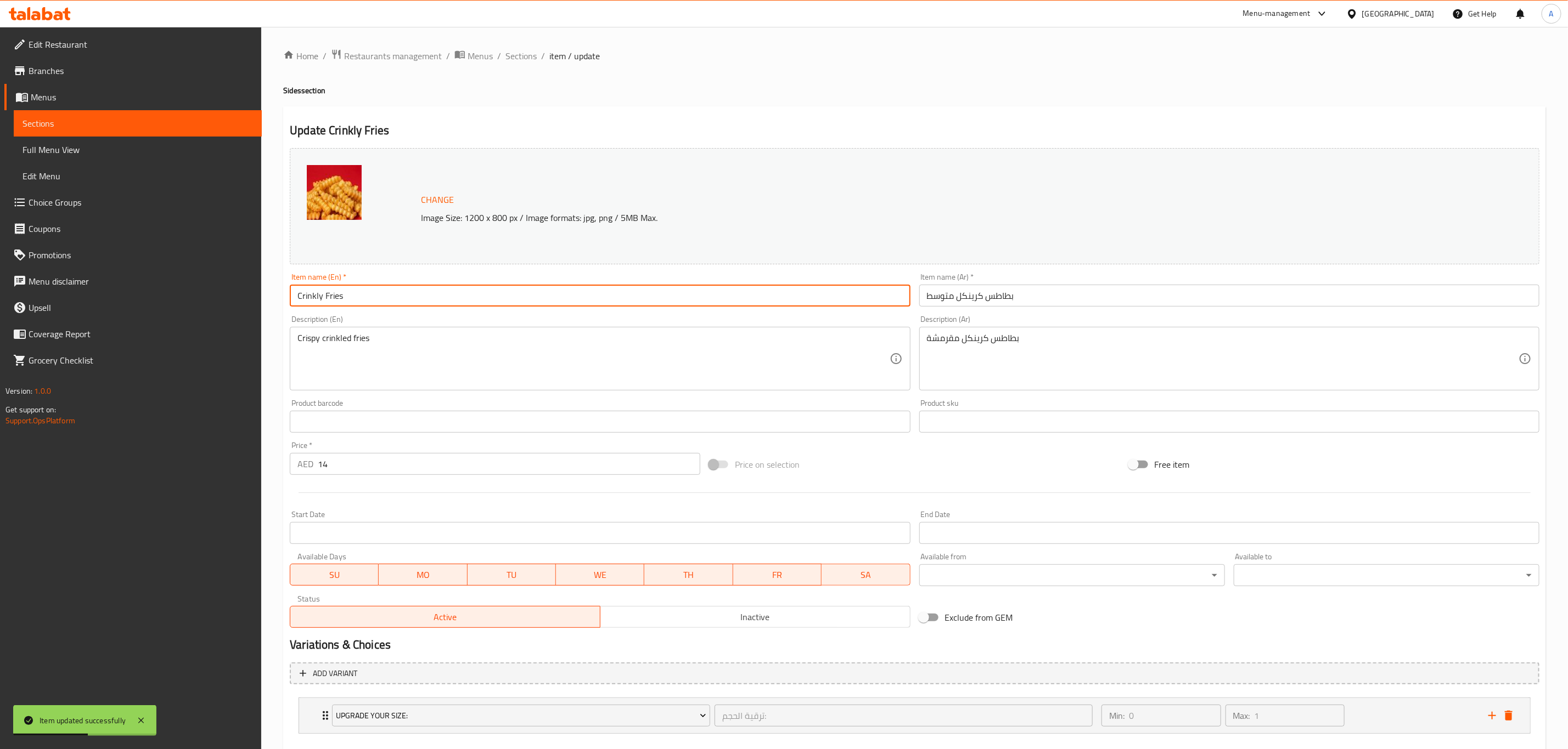
click at [517, 289] on input "Crinkly Fries" at bounding box center [599, 296] width 620 height 22
click at [517, 289] on input "Crinkly Fries" at bounding box center [599, 296] width 620 height 22
paste input "- Medium"
type input "Crinkly Fries - Medium"
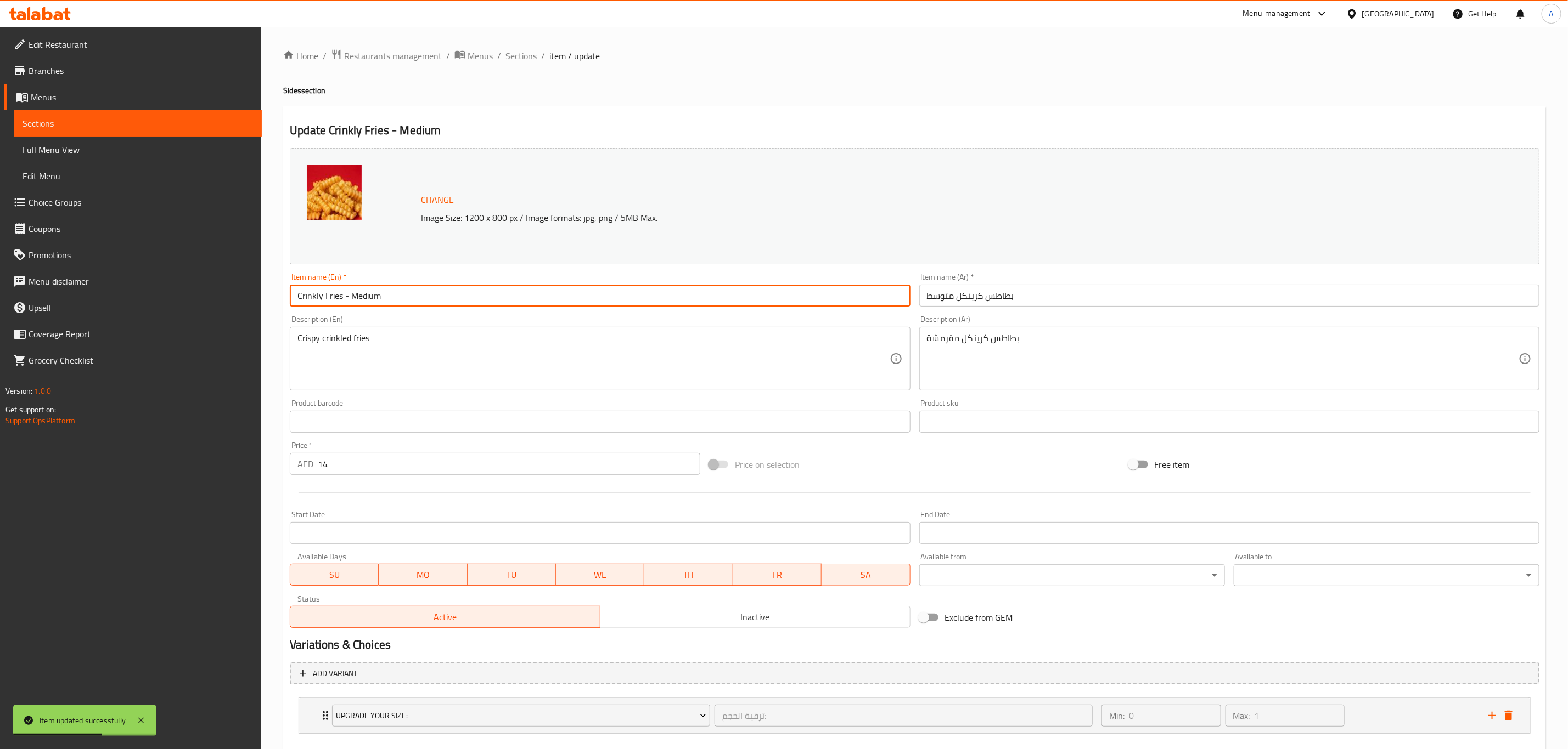
click at [702, 127] on h2 "Update Crinkly Fries - Medium" at bounding box center [914, 130] width 1250 height 16
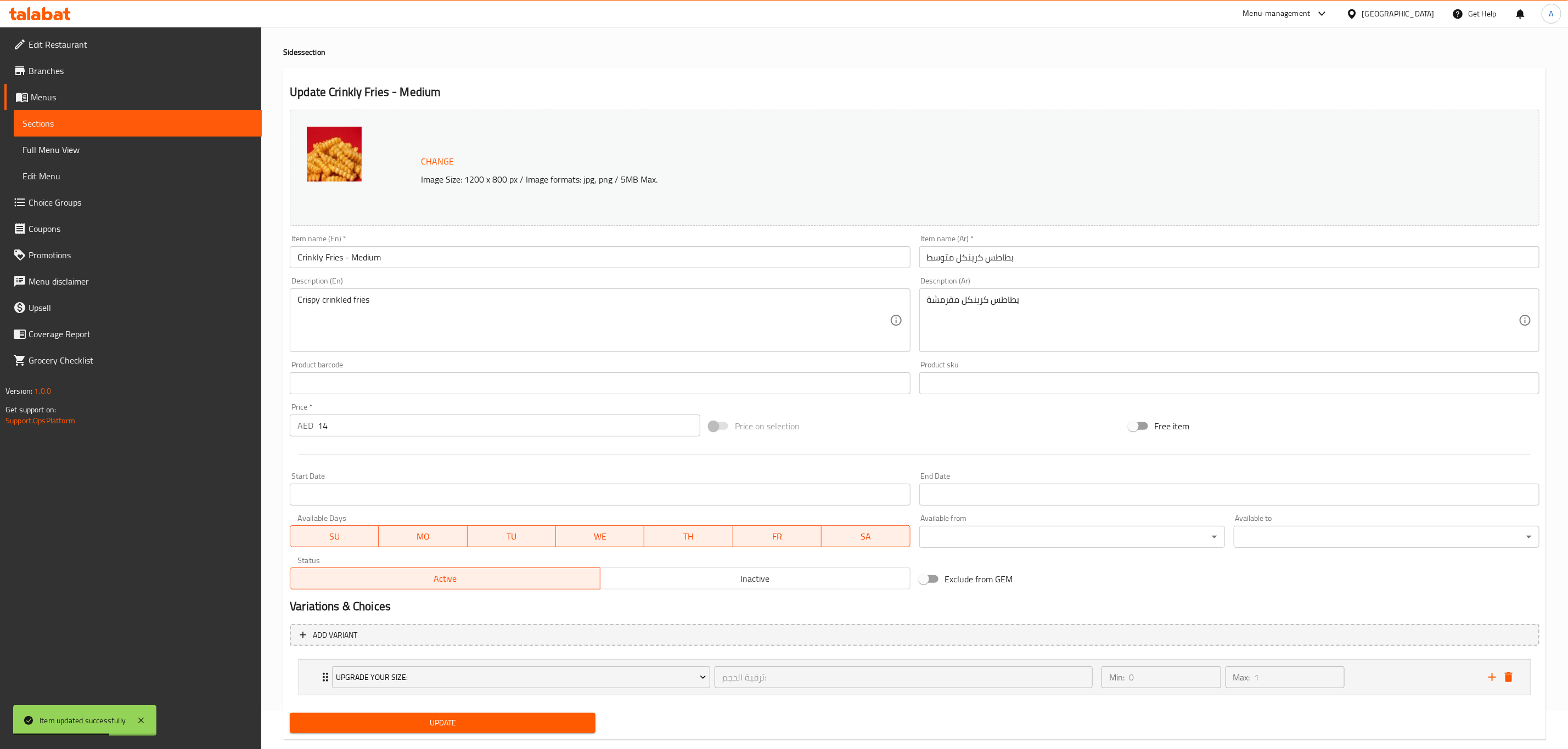
scroll to position [60, 0]
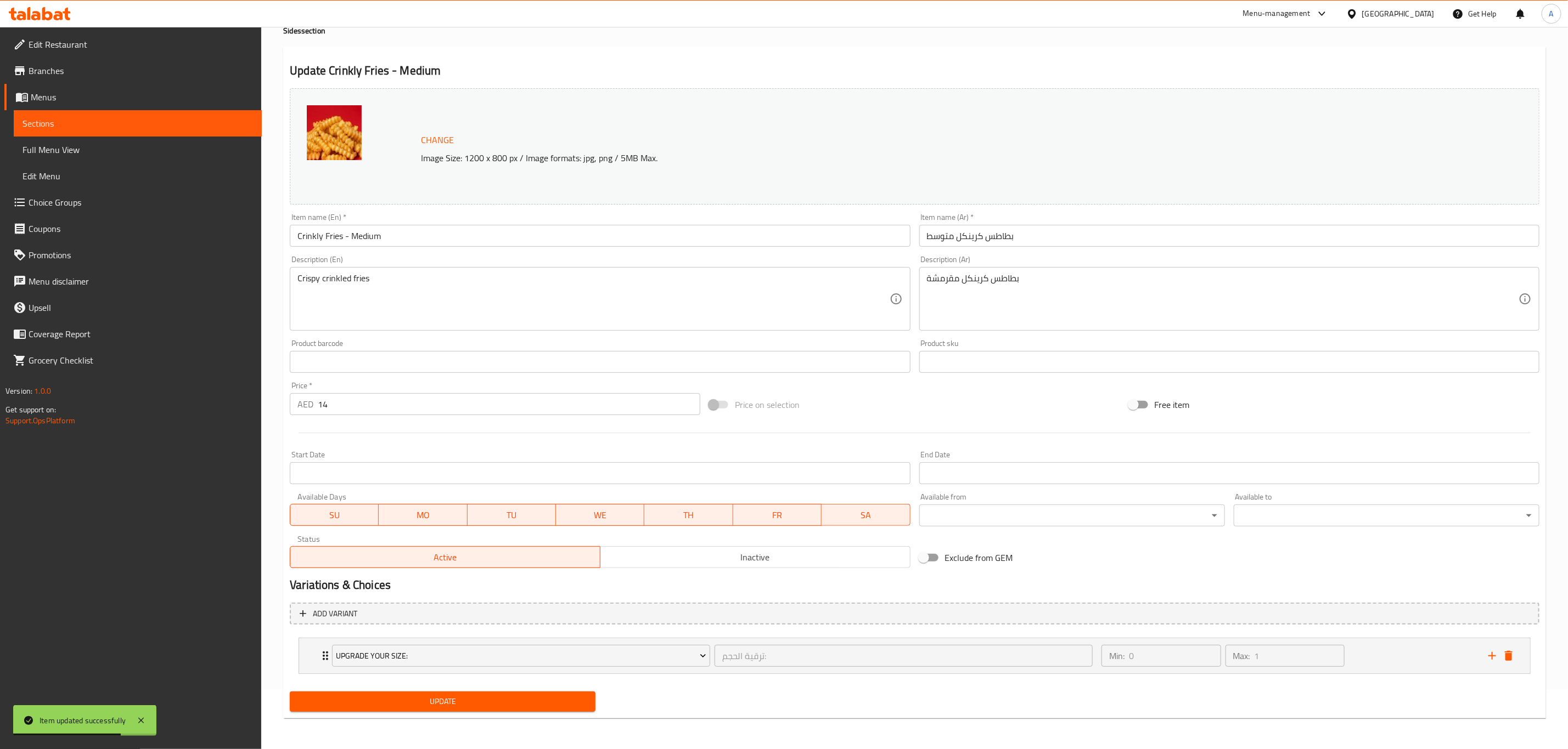
click at [502, 708] on span "Update" at bounding box center [442, 701] width 288 height 14
